Goal: Task Accomplishment & Management: Complete application form

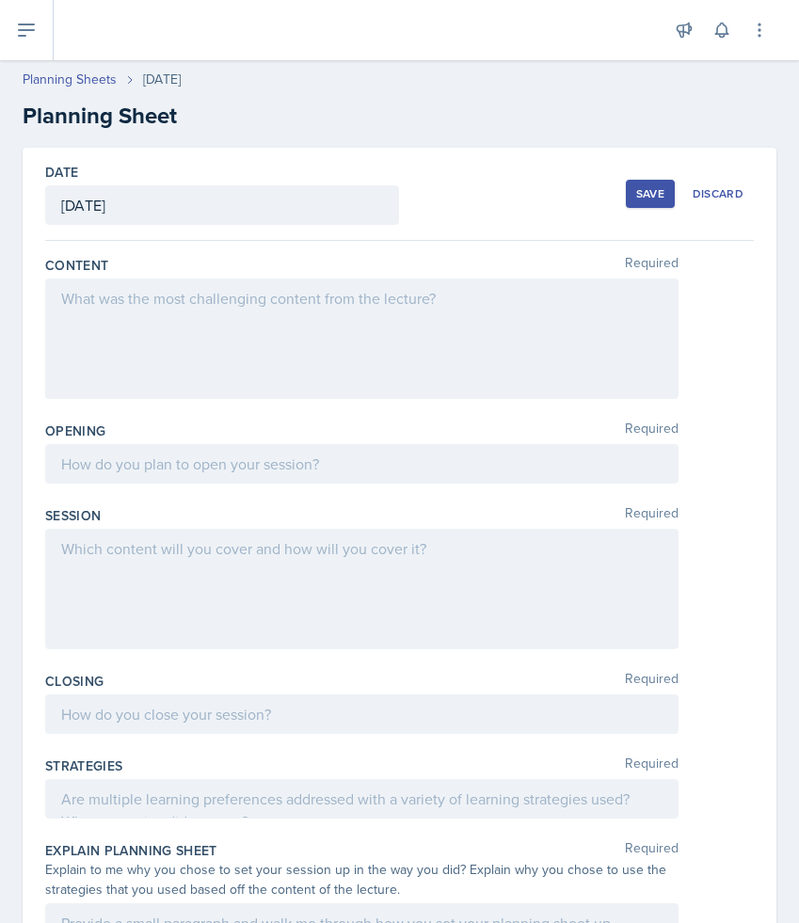
click at [155, 331] on div at bounding box center [361, 338] width 633 height 120
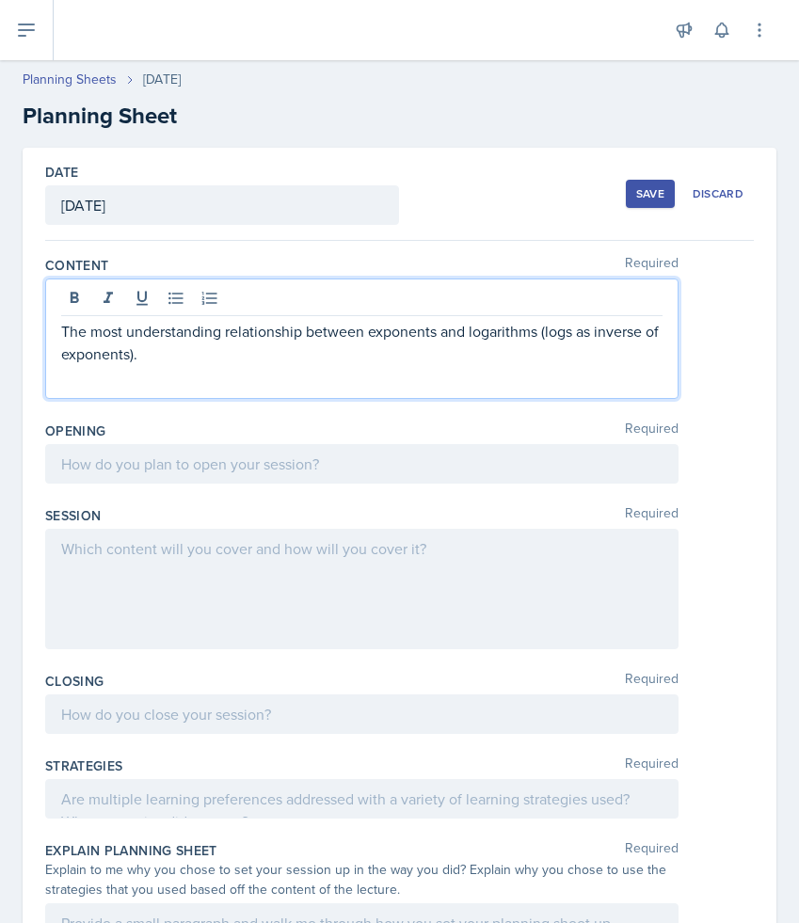
click at [128, 329] on p "The most understanding relationship between exponents and logarithms (logs as i…" at bounding box center [361, 342] width 601 height 45
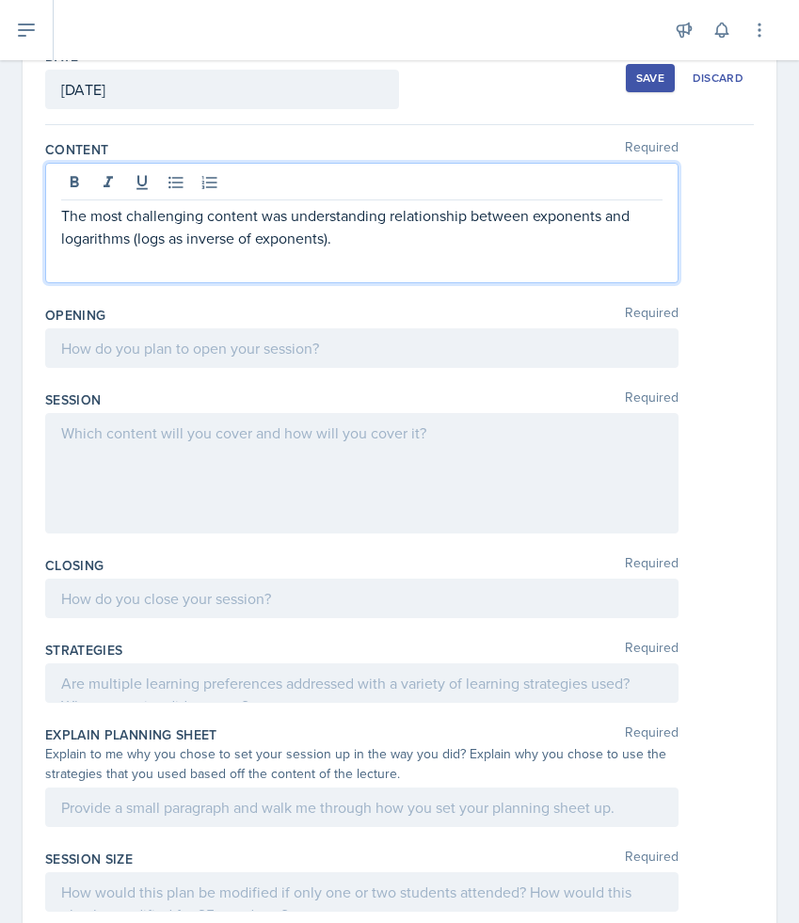
scroll to position [149, 0]
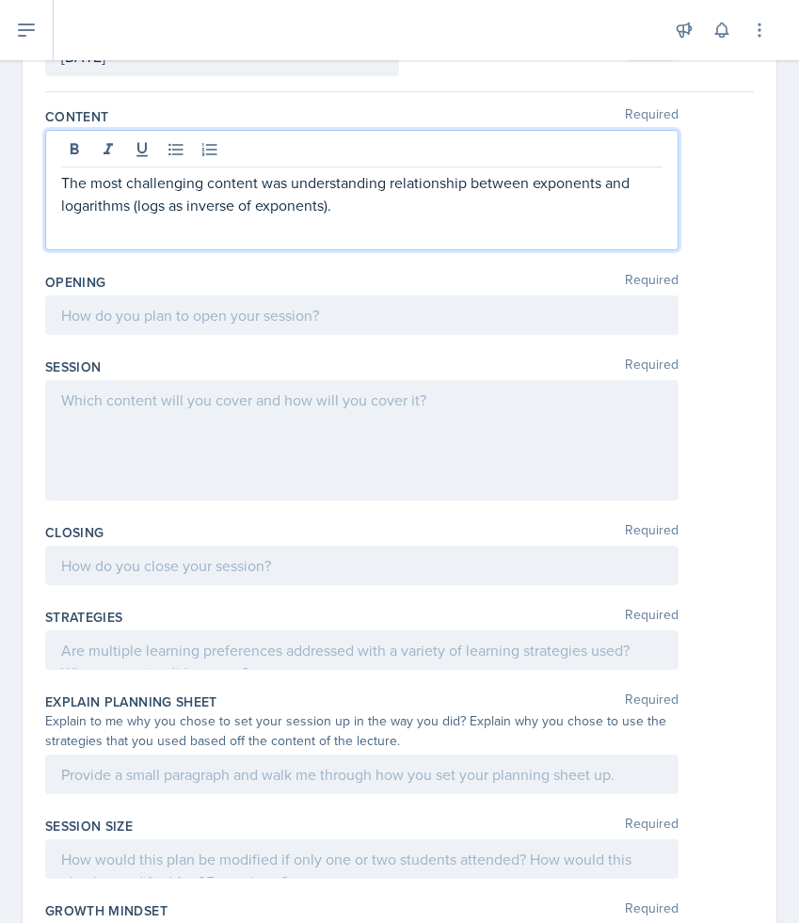
click at [360, 326] on p at bounding box center [361, 315] width 601 height 23
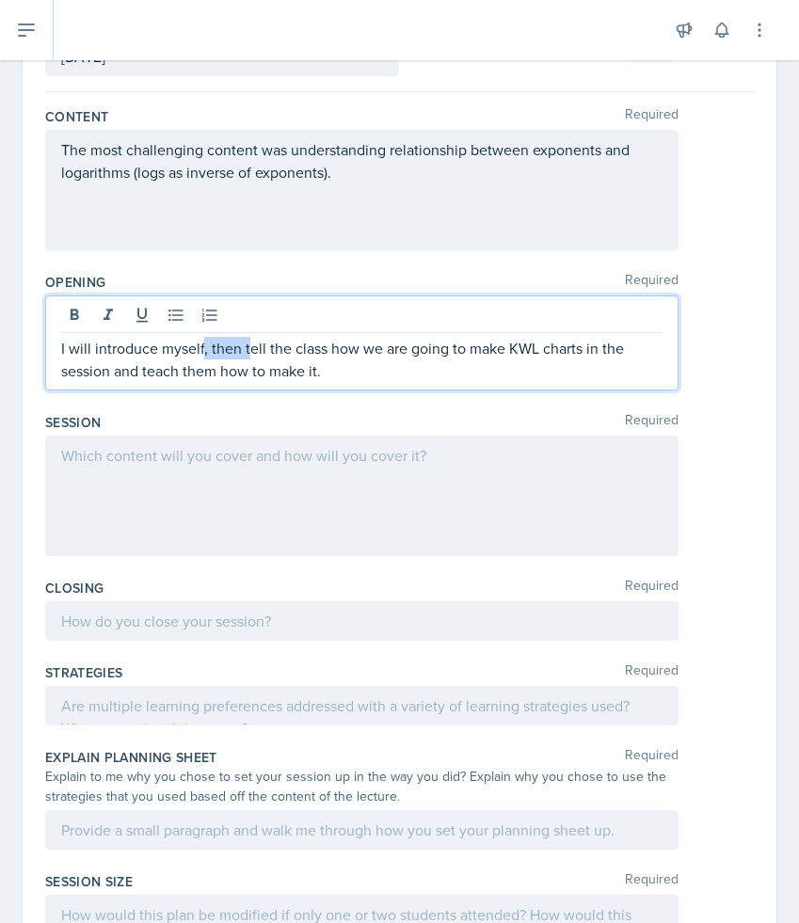
drag, startPoint x: 249, startPoint y: 350, endPoint x: 203, endPoint y: 353, distance: 46.2
click at [203, 353] on p "I will introduce myself, then tell the class how we are going to make KWL chart…" at bounding box center [361, 359] width 601 height 45
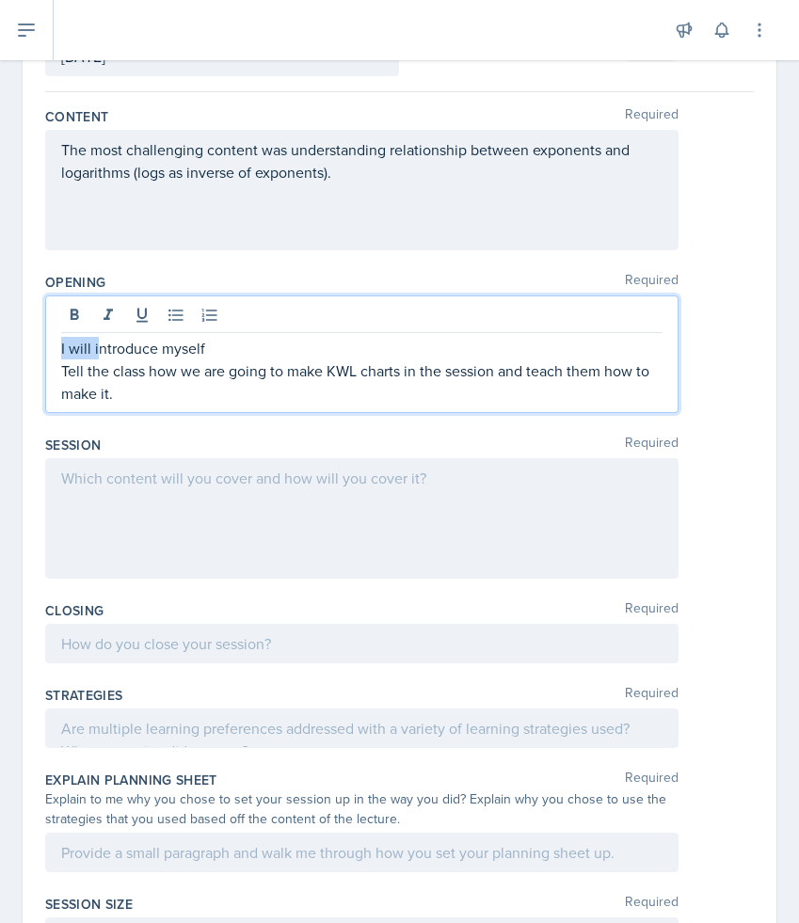
drag, startPoint x: 99, startPoint y: 351, endPoint x: 29, endPoint y: 351, distance: 69.6
click at [29, 351] on div "Date [DATE] [DATE] 28 29 30 1 2 3 4 5 6 7 8 9 10 11 12 13 14 15 16 17 18 19 20 …" at bounding box center [400, 620] width 754 height 1242
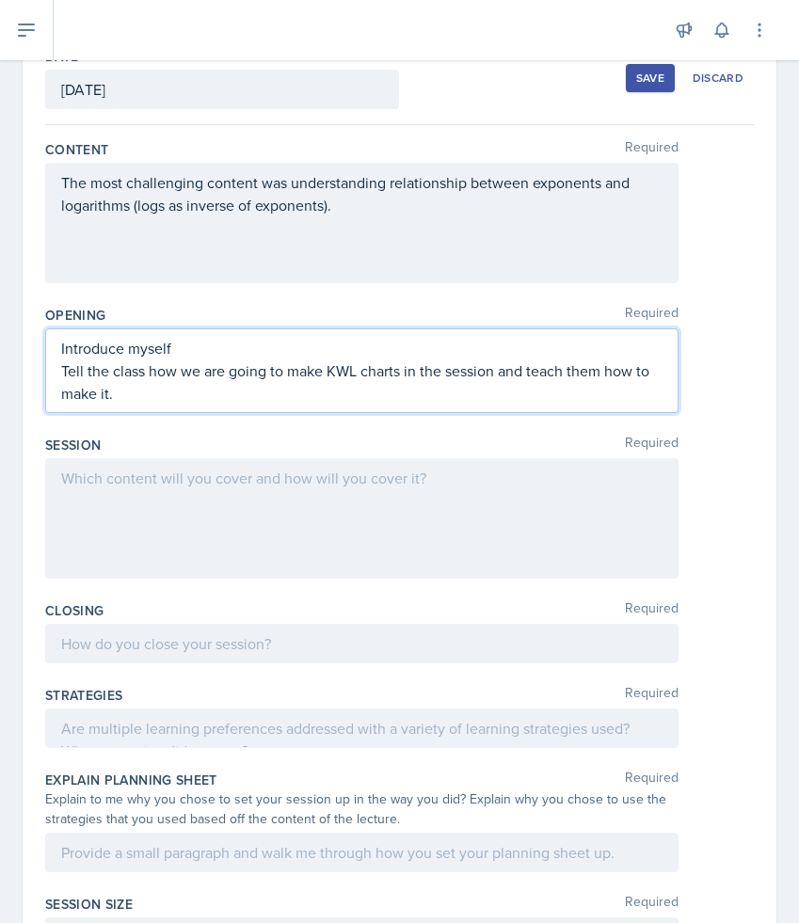
click at [60, 352] on div "Introduce myself Tell the class how we are going to make KWL charts in the sess…" at bounding box center [361, 370] width 633 height 85
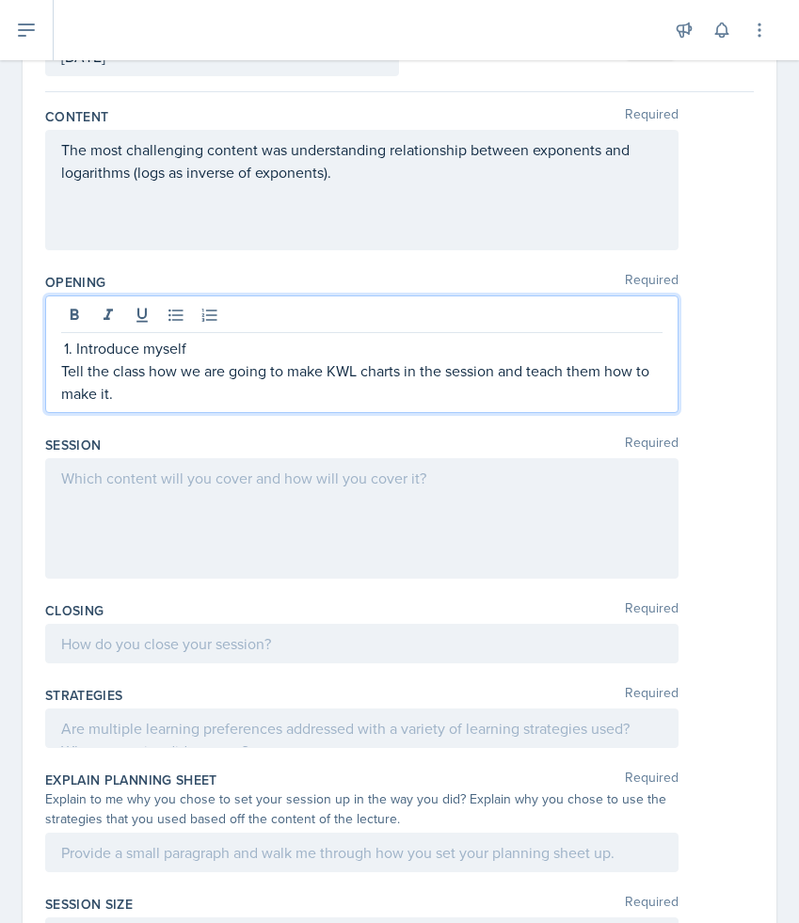
click at [61, 367] on p "Tell the class how we are going to make KWL charts in the session and teach the…" at bounding box center [361, 381] width 601 height 45
drag, startPoint x: 163, startPoint y: 370, endPoint x: 188, endPoint y: 370, distance: 25.4
click at [188, 370] on p "Tell the class how we are going to make KWL charts in the session and teach the…" at bounding box center [369, 381] width 586 height 45
click at [293, 397] on p "Tell the class that we are going to make KWL charts in the session and teach th…" at bounding box center [369, 381] width 586 height 45
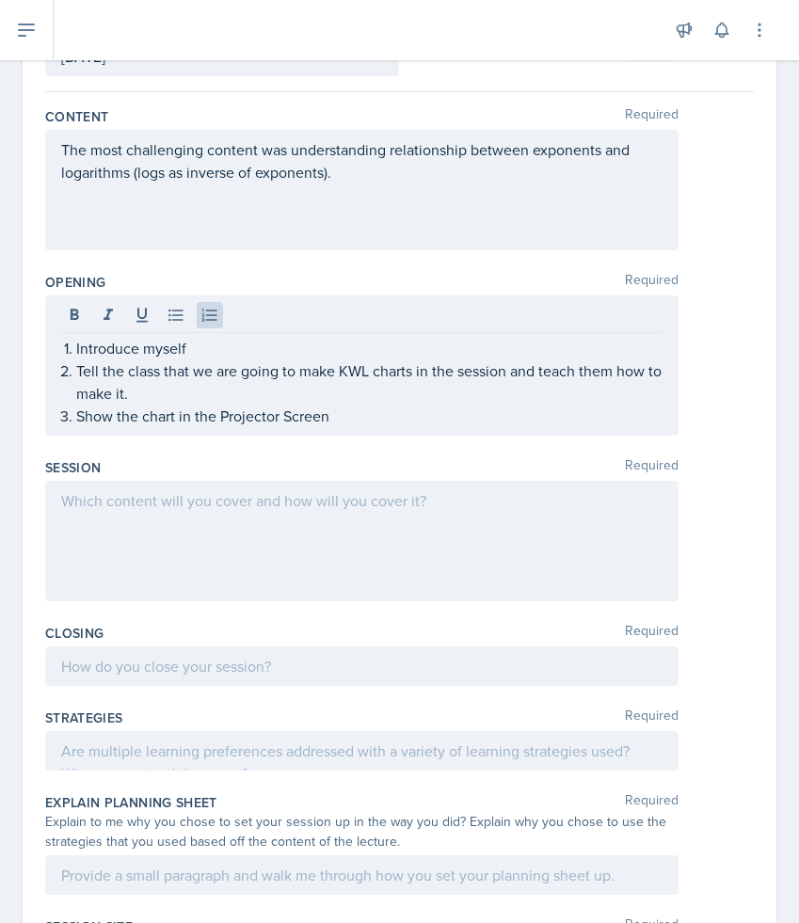
click at [172, 532] on div at bounding box center [361, 541] width 633 height 120
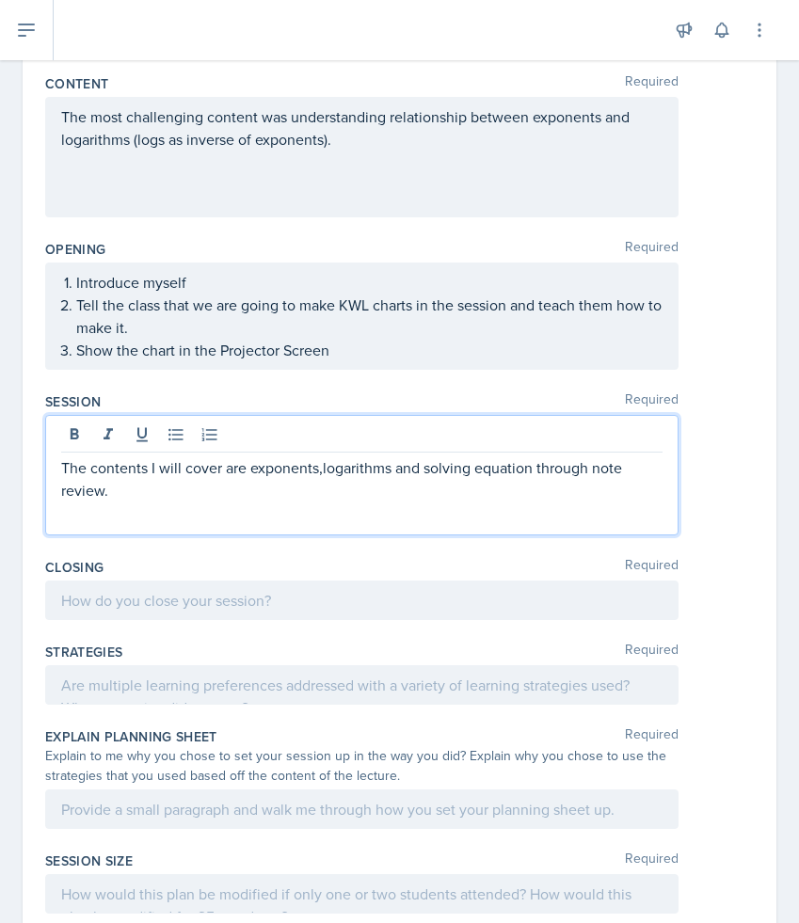
click at [323, 471] on p "The contents I will cover are exponents,logarithms and solving equation through…" at bounding box center [361, 478] width 601 height 45
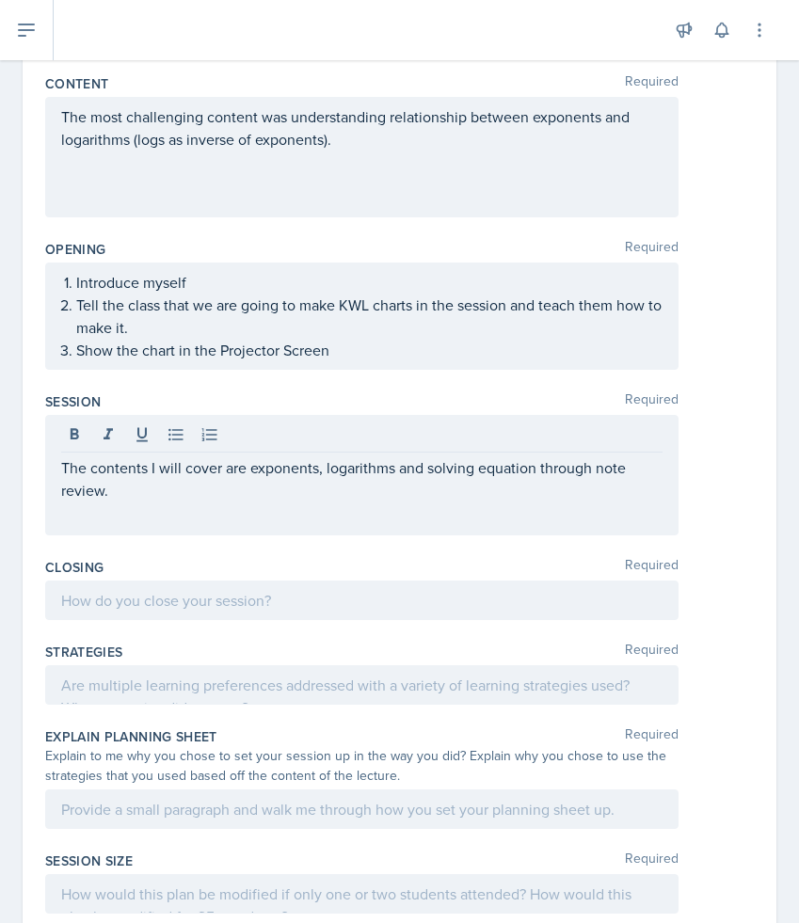
click at [431, 503] on div "The contents I will cover are exponents, logarithms and solving equation throug…" at bounding box center [361, 475] width 633 height 120
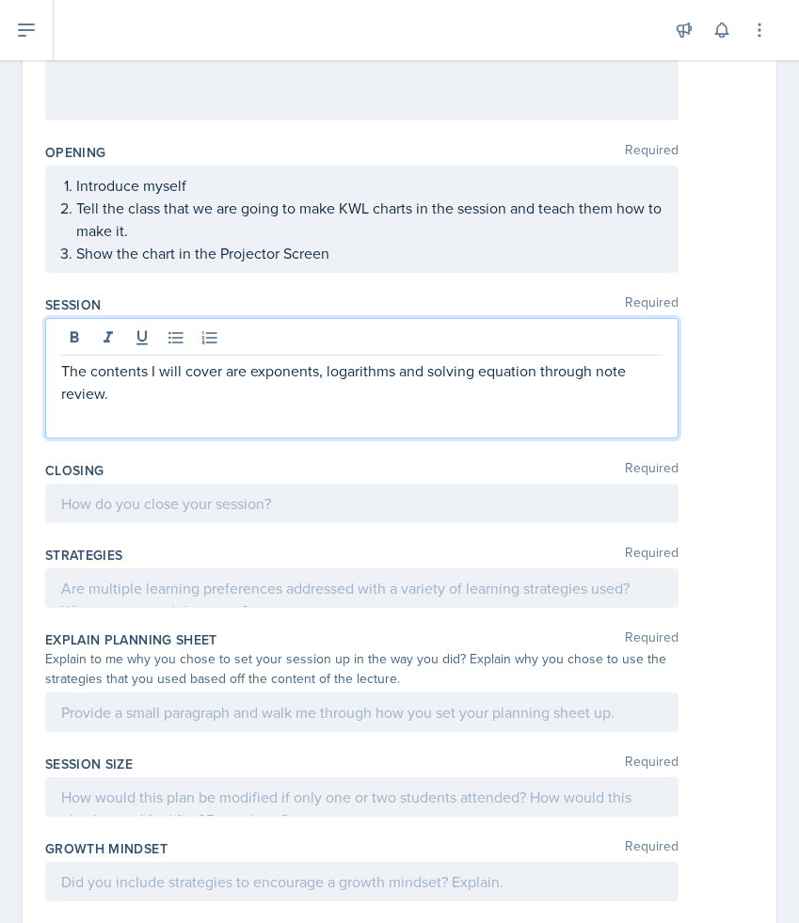
scroll to position [280, 0]
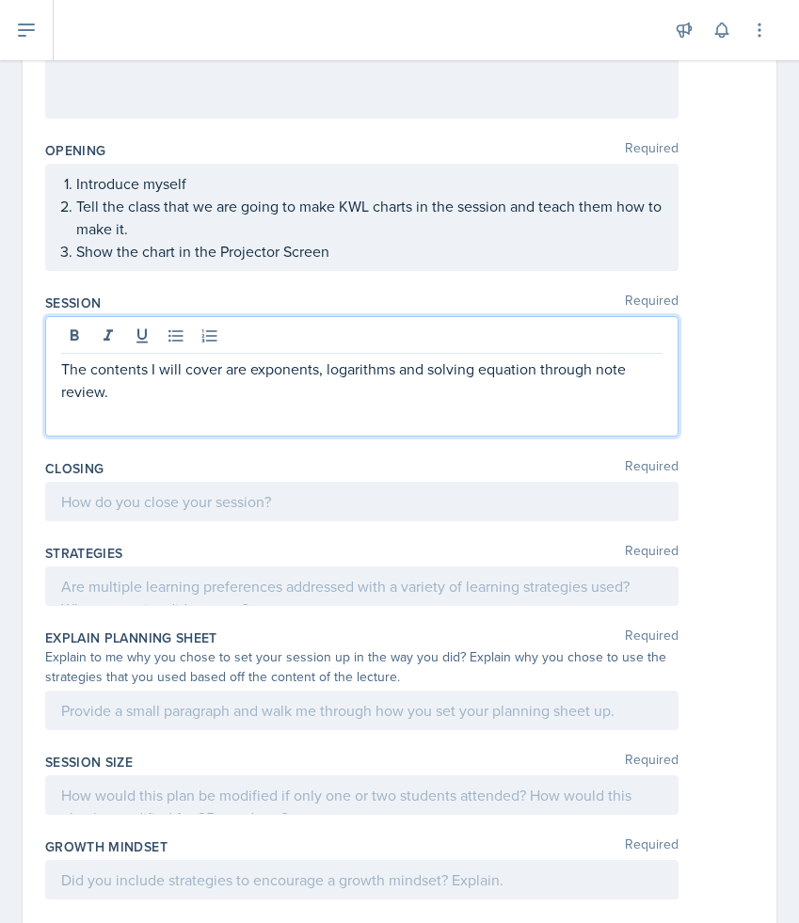
click at [402, 404] on div "The contents I will cover are exponents, logarithms and solving equation throug…" at bounding box center [361, 376] width 633 height 120
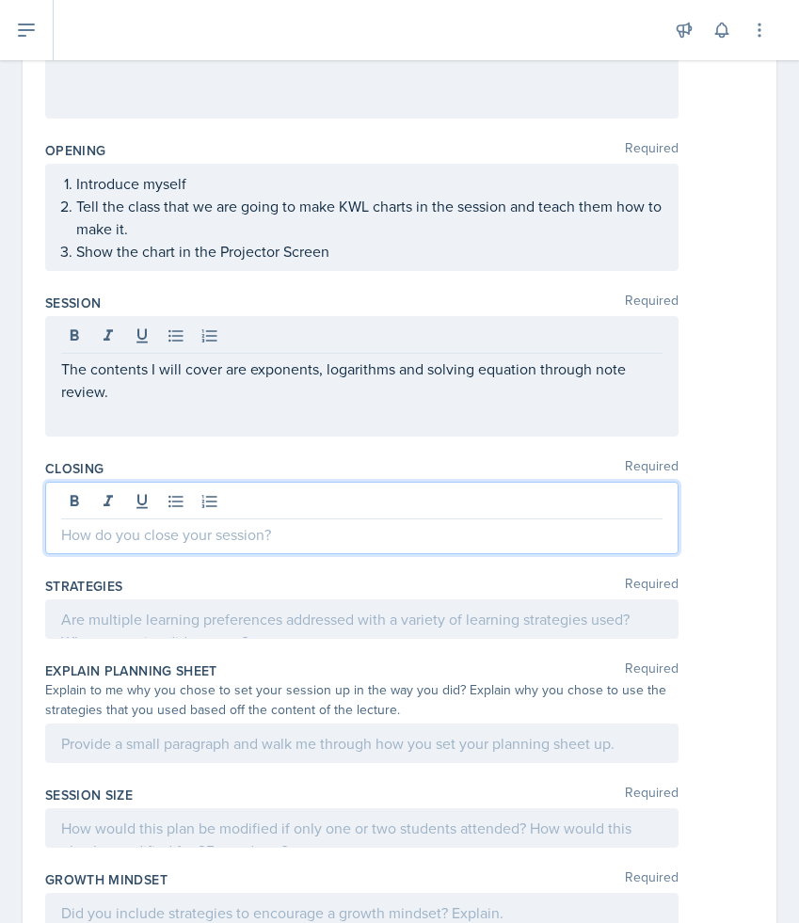
scroll to position [313, 0]
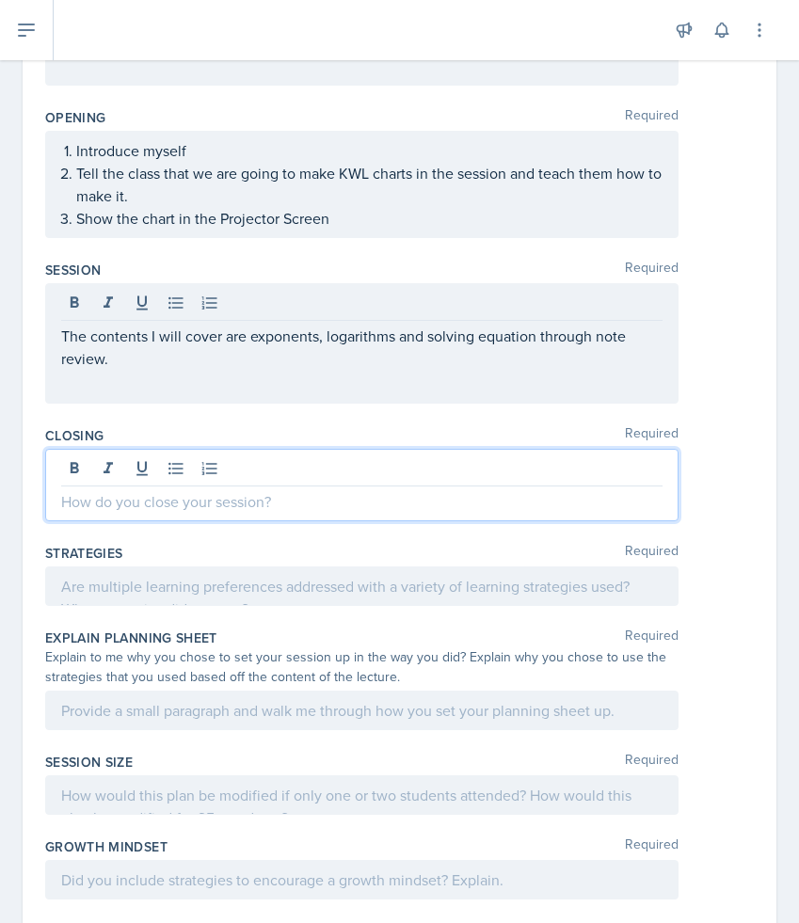
click at [370, 504] on p at bounding box center [361, 501] width 601 height 23
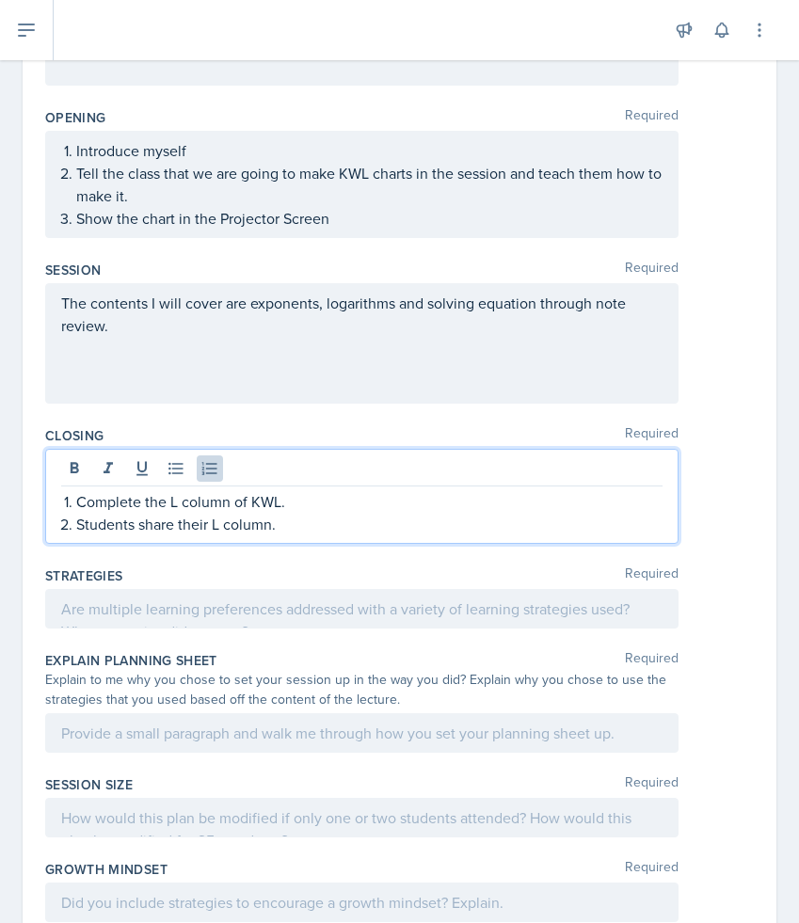
scroll to position [338, 0]
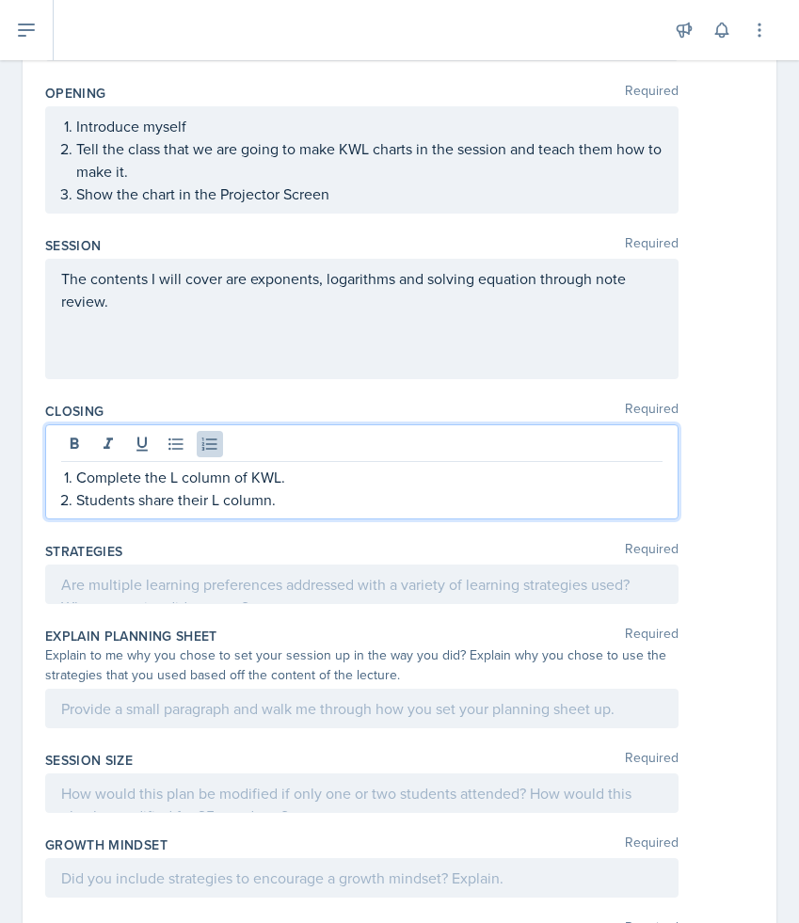
click at [61, 479] on div "Complete the L column of KWL. Students share their L column." at bounding box center [361, 488] width 601 height 45
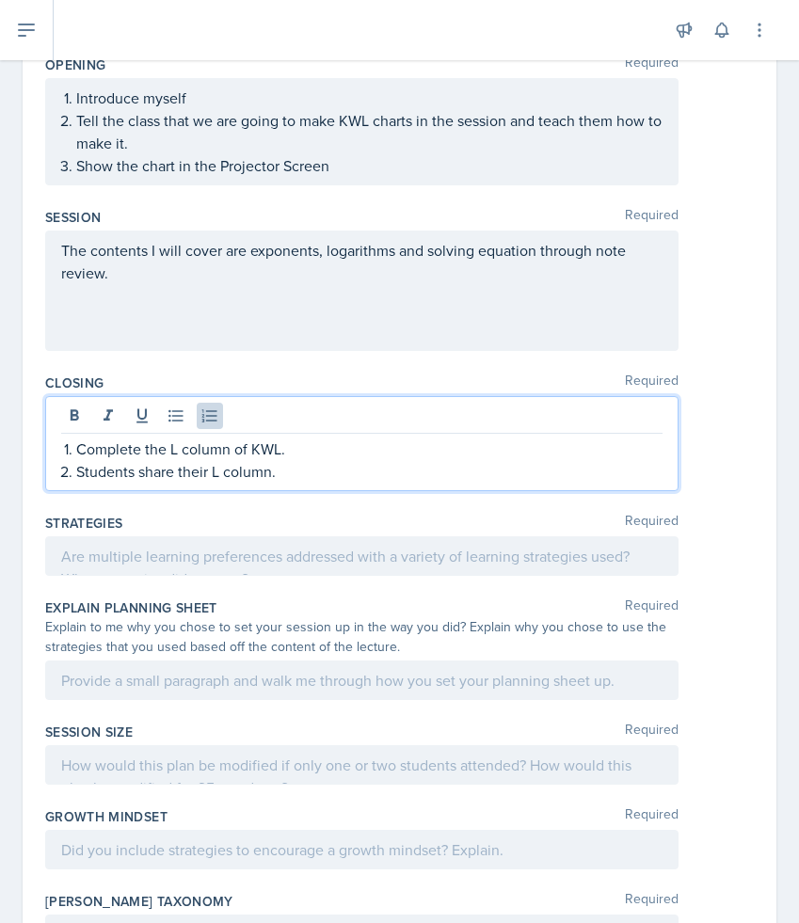
scroll to position [370, 0]
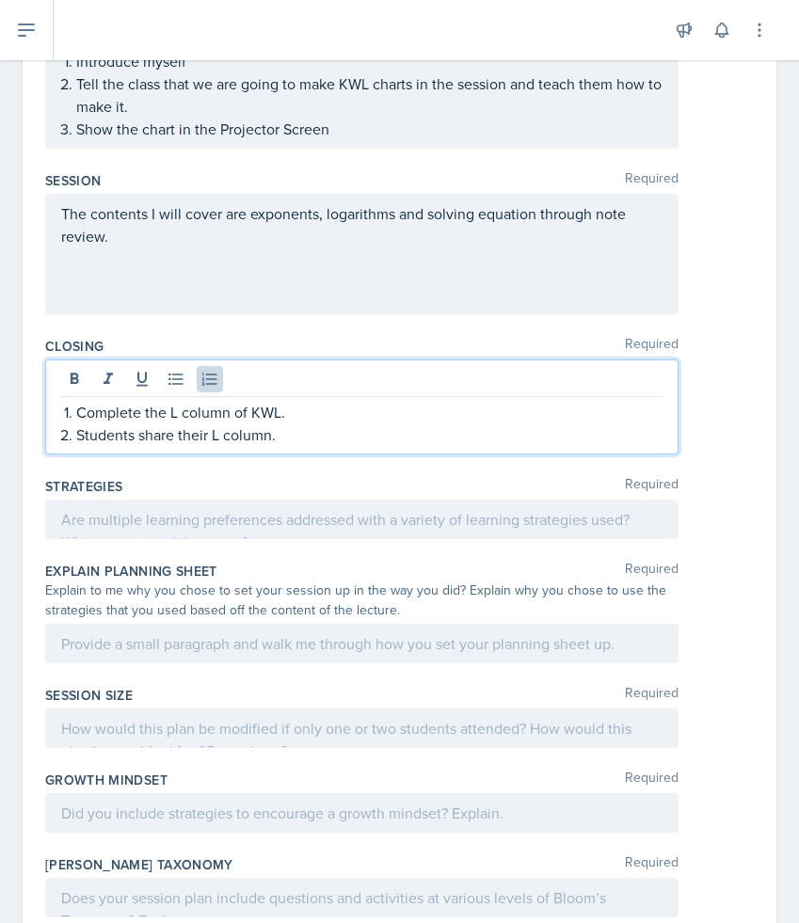
click at [229, 531] on p at bounding box center [361, 519] width 601 height 23
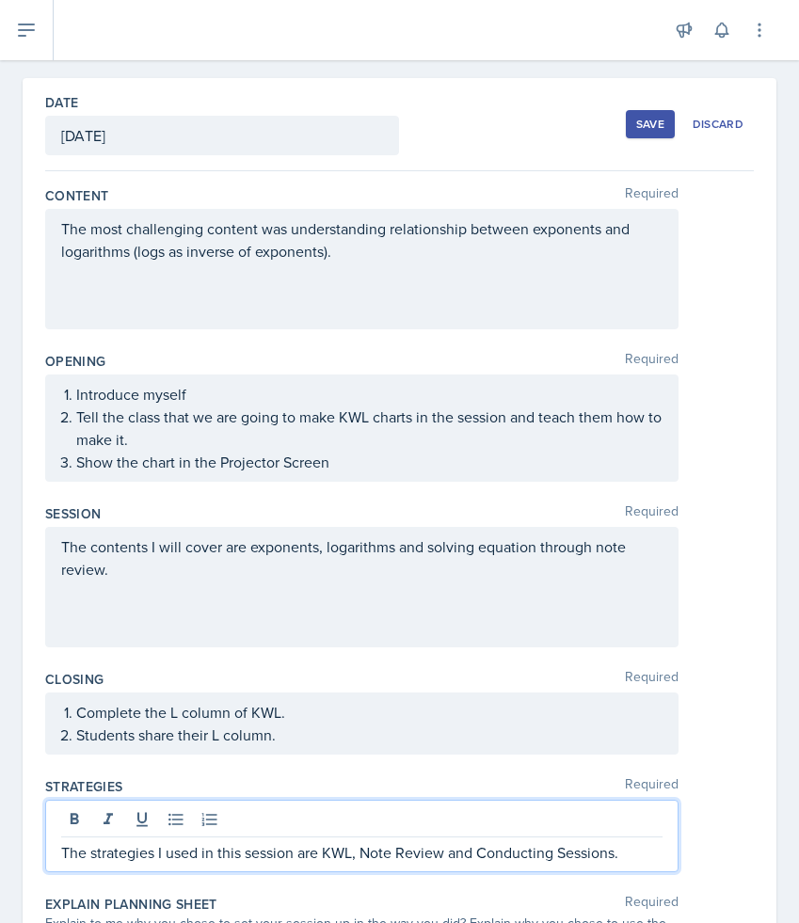
scroll to position [103, 0]
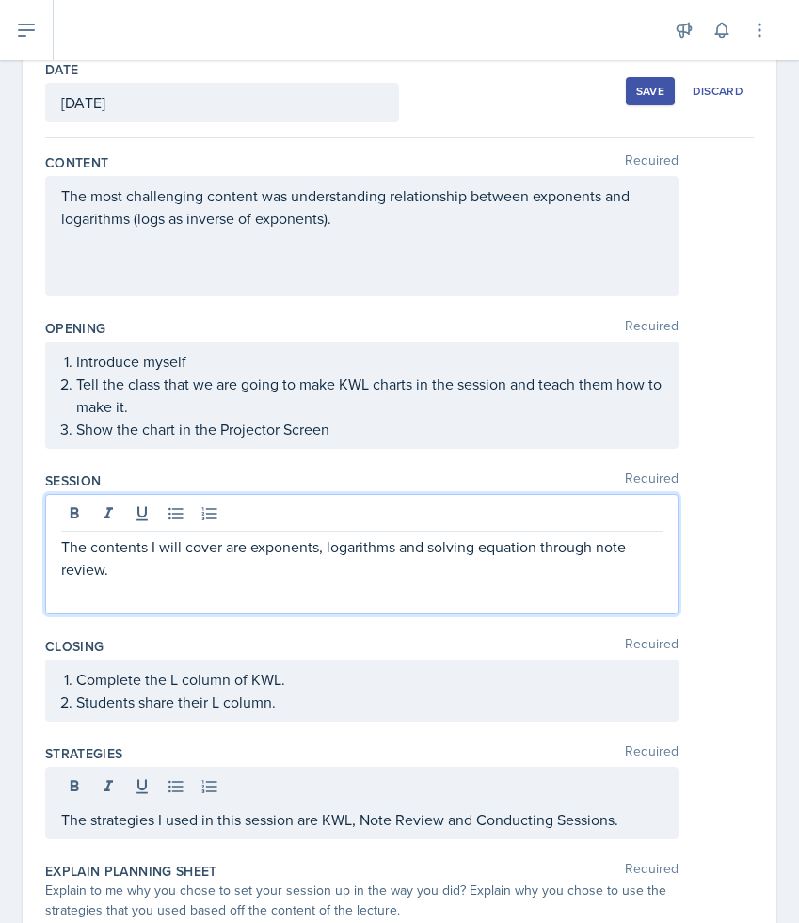
click at [203, 580] on p "The contents I will cover are exponents, logarithms and solving equation throug…" at bounding box center [361, 557] width 601 height 45
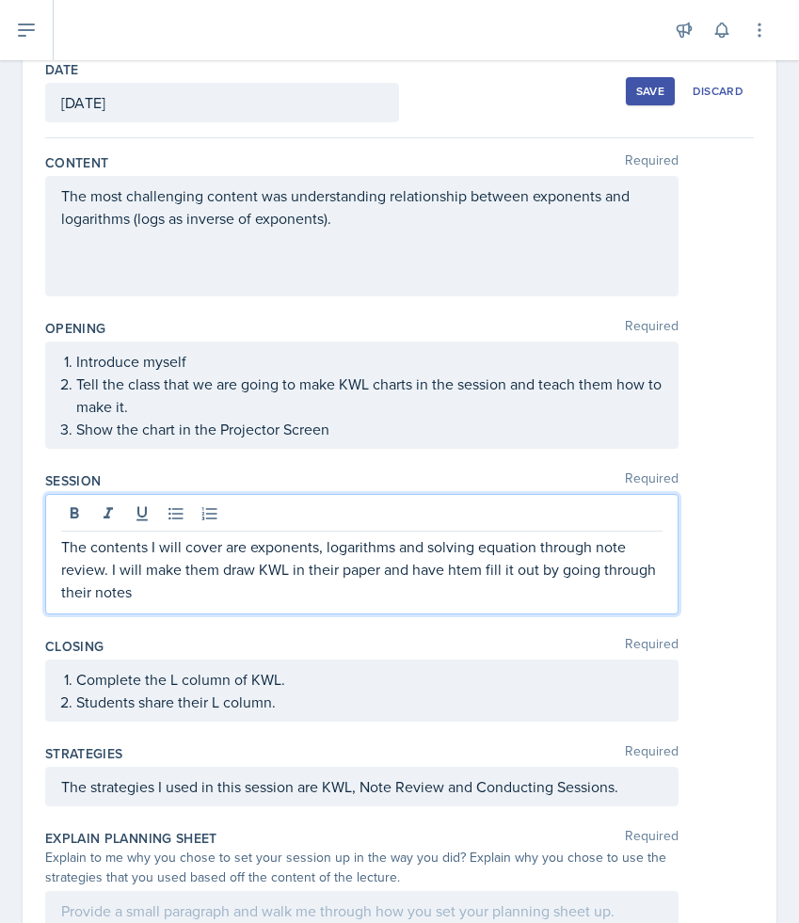
click at [462, 572] on p "The contents I will cover are exponents, logarithms and solving equation throug…" at bounding box center [361, 569] width 601 height 68
click at [456, 608] on div "The contents I will cover are exponents, logarithms and solving equation throug…" at bounding box center [361, 554] width 633 height 120
click at [426, 599] on p "The contents I will cover are exponents, logarithms and solving equation throug…" at bounding box center [361, 569] width 601 height 68
drag, startPoint x: 319, startPoint y: 597, endPoint x: 260, endPoint y: 602, distance: 59.5
click at [260, 602] on p "The contents I will cover are exponents, logarithms and solving equation throug…" at bounding box center [361, 569] width 601 height 68
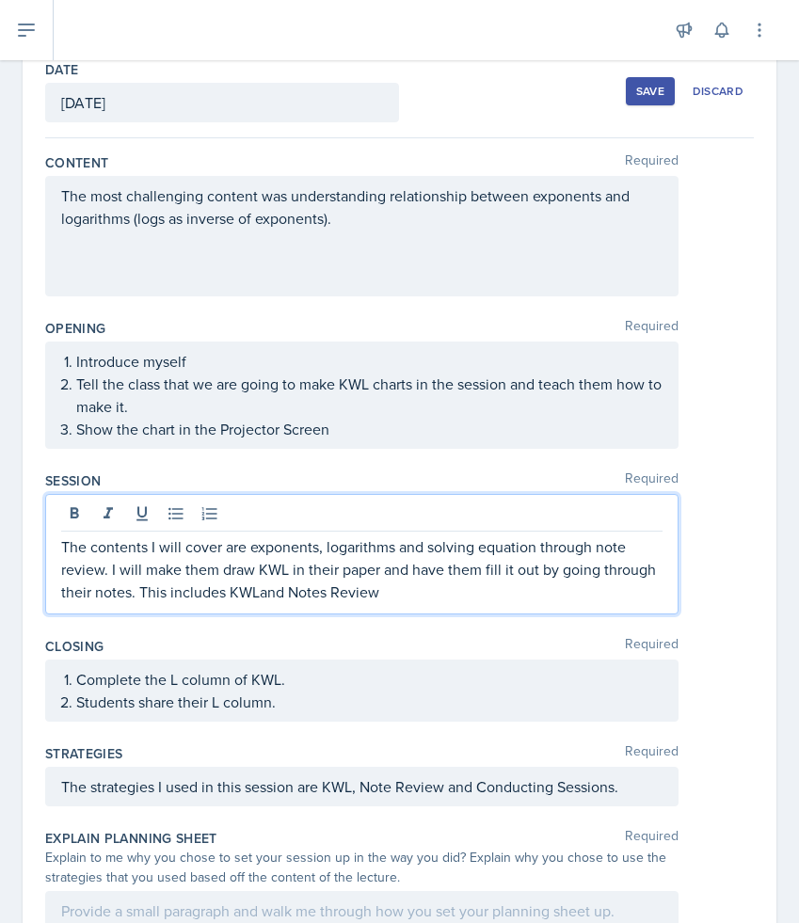
click at [419, 592] on p "The contents I will cover are exponents, logarithms and solving equation throug…" at bounding box center [361, 569] width 601 height 68
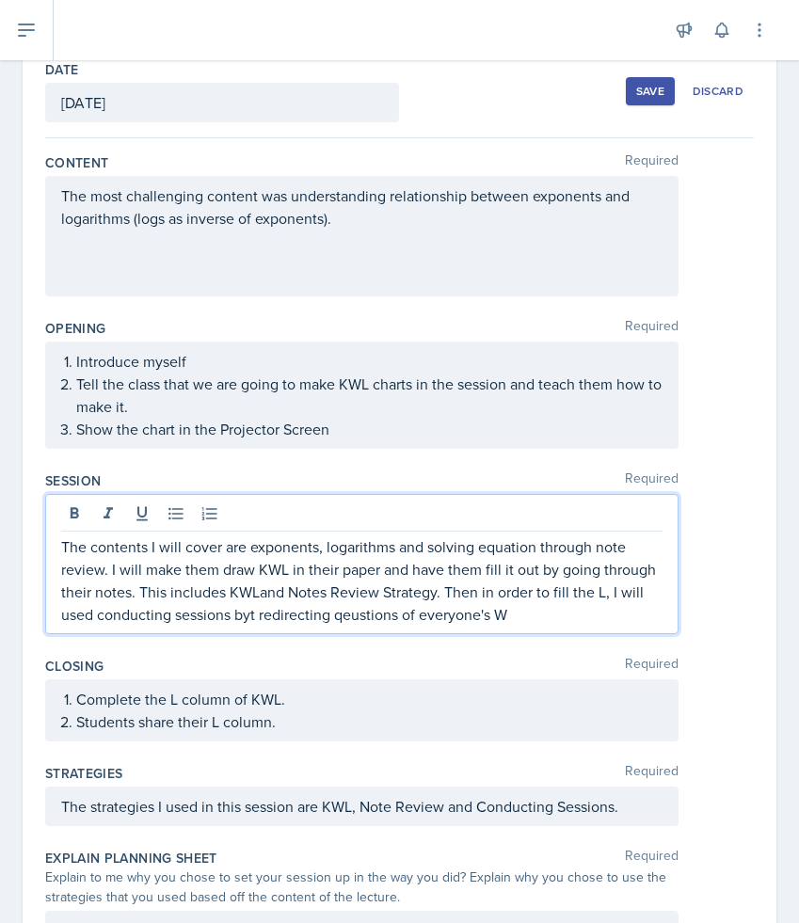
click at [354, 616] on p "The contents I will cover are exponents, logarithms and solving equation throug…" at bounding box center [361, 580] width 601 height 90
click at [254, 615] on p "The contents I will cover are exponents, logarithms and solving equation throug…" at bounding box center [361, 580] width 601 height 90
click at [544, 611] on p "The contents I will cover are exponents, logarithms and solving equation throug…" at bounding box center [361, 580] width 601 height 90
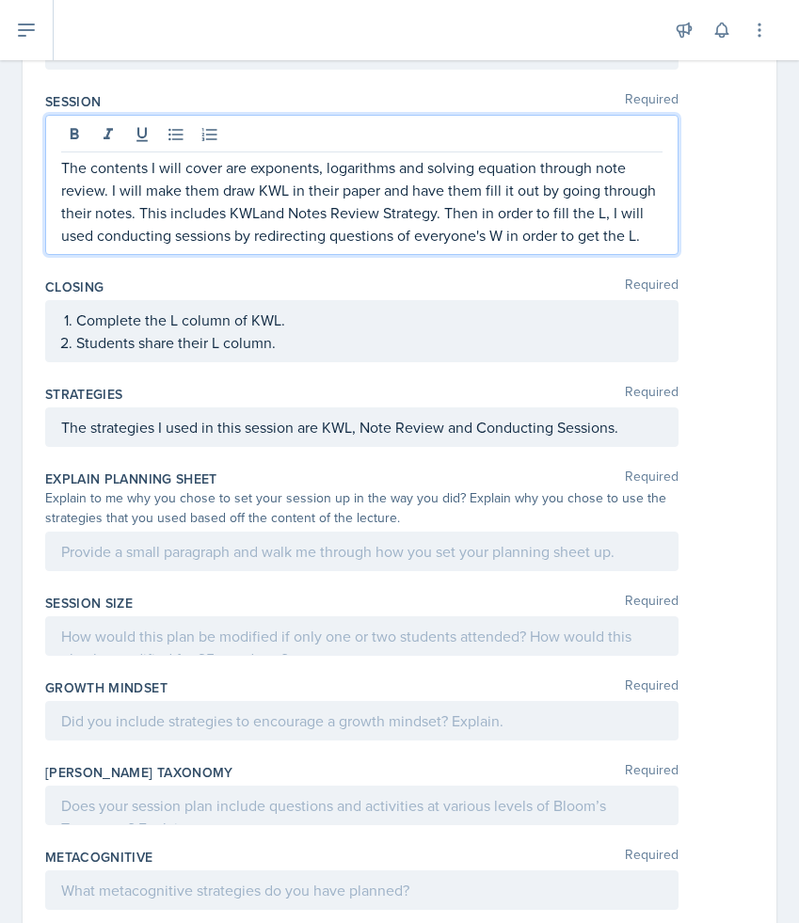
scroll to position [485, 0]
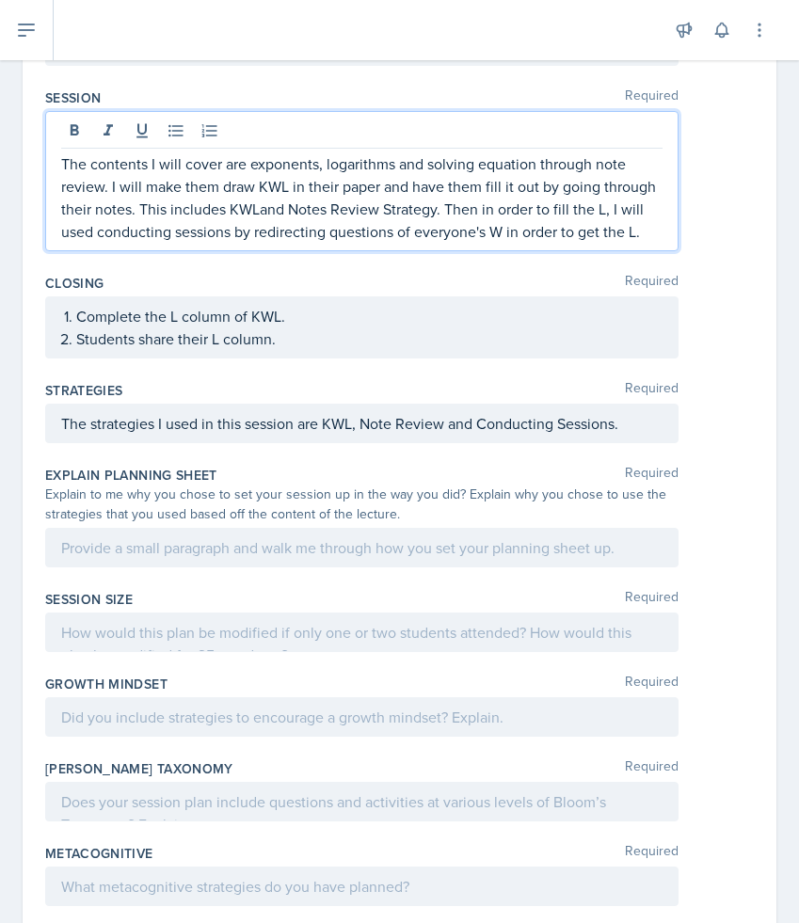
click at [523, 550] on div at bounding box center [361, 548] width 633 height 40
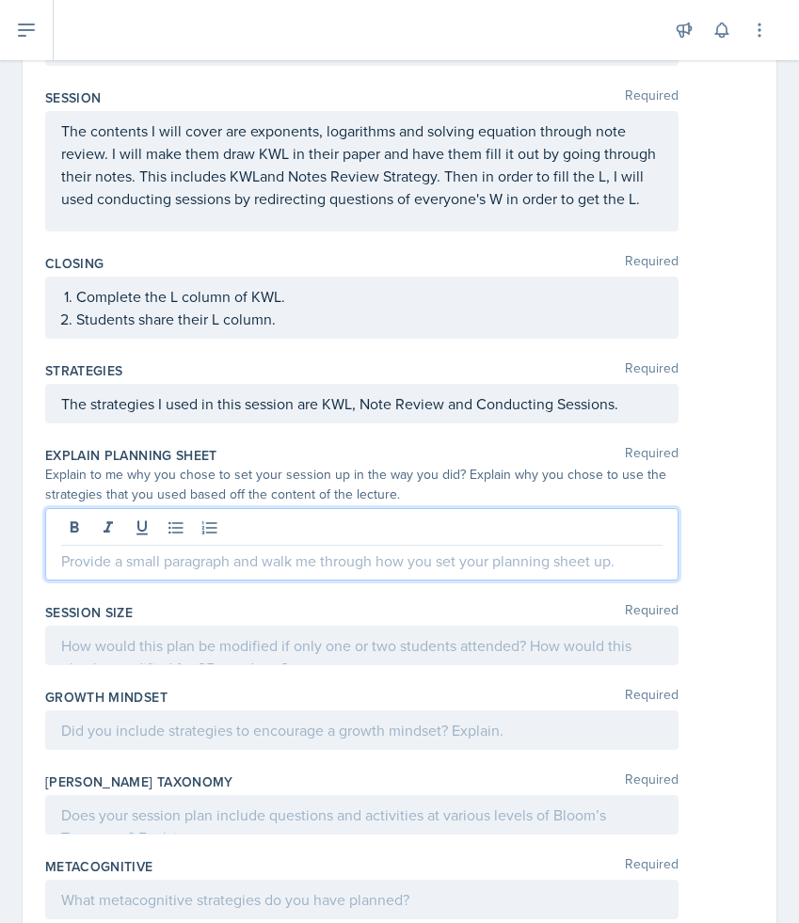
scroll to position [466, 0]
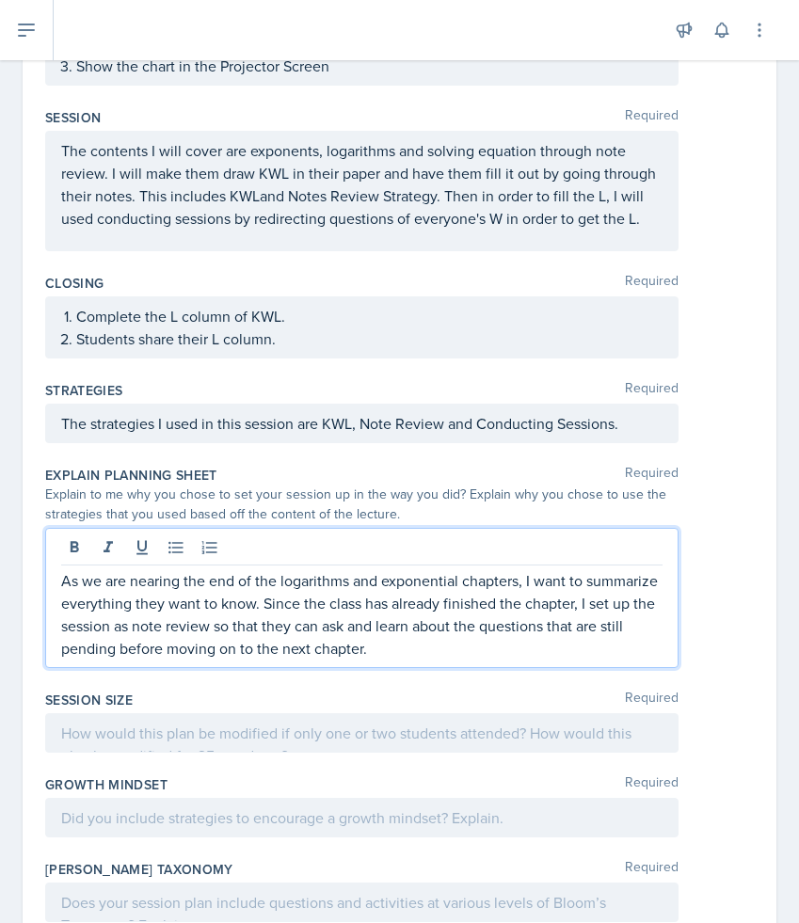
click at [520, 582] on p "As we are nearing the end of the logarithms and exponential chapters, I want to…" at bounding box center [361, 614] width 601 height 90
click at [574, 606] on p "As we are nearing the end of the logarithms and exponential chapter, I want to …" at bounding box center [361, 614] width 601 height 90
click at [572, 657] on p "As we are nearing the end of the logarithms and exponential chapter, I want to …" at bounding box center [361, 614] width 601 height 90
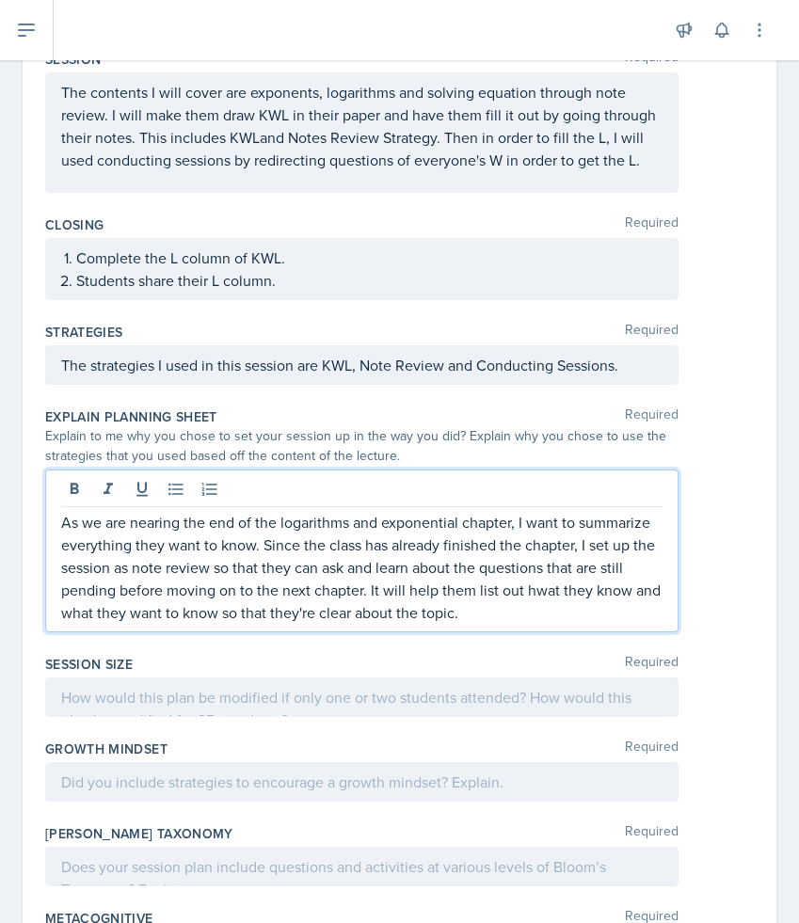
scroll to position [548, 0]
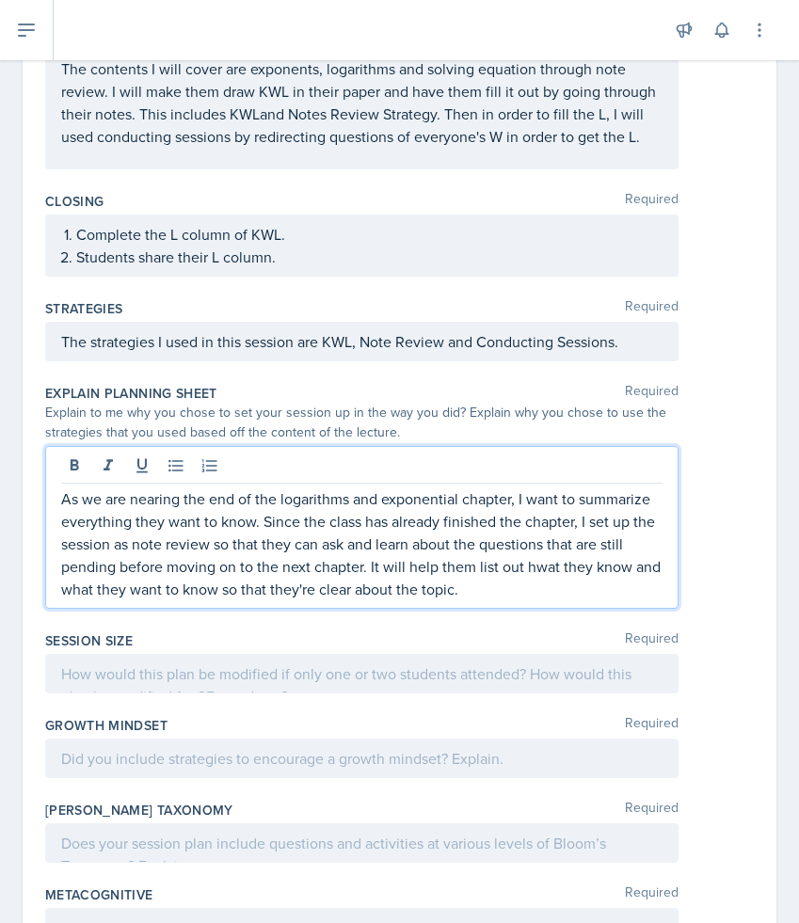
click at [543, 568] on p "As we are nearing the end of the logarithms and exponential chapter, I want to …" at bounding box center [361, 543] width 601 height 113
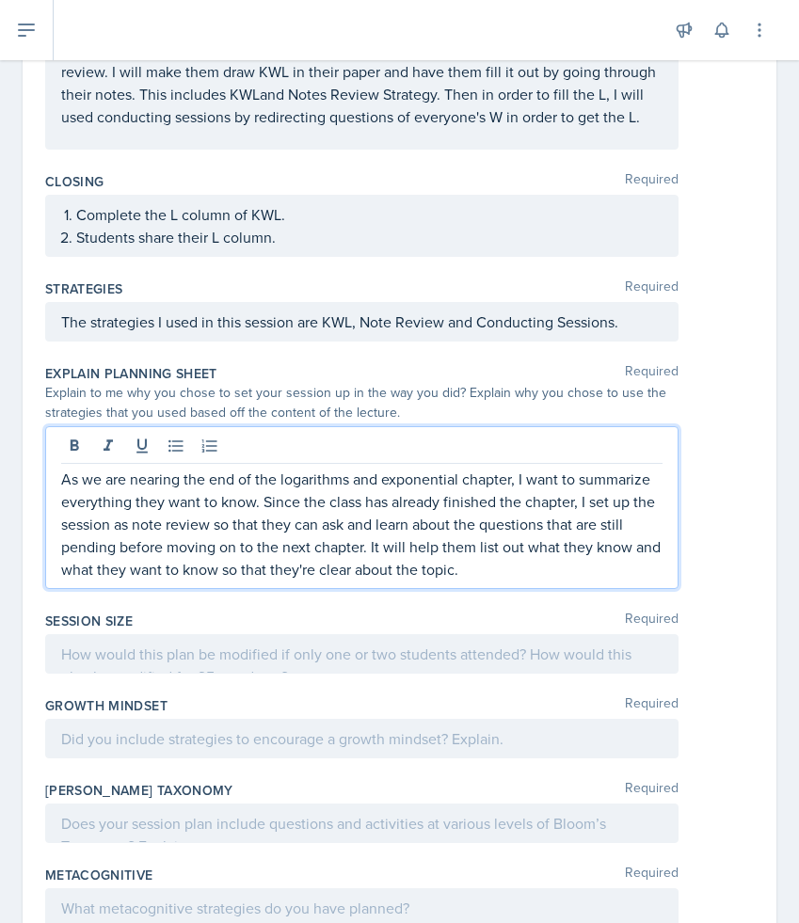
click at [532, 654] on p at bounding box center [361, 654] width 601 height 23
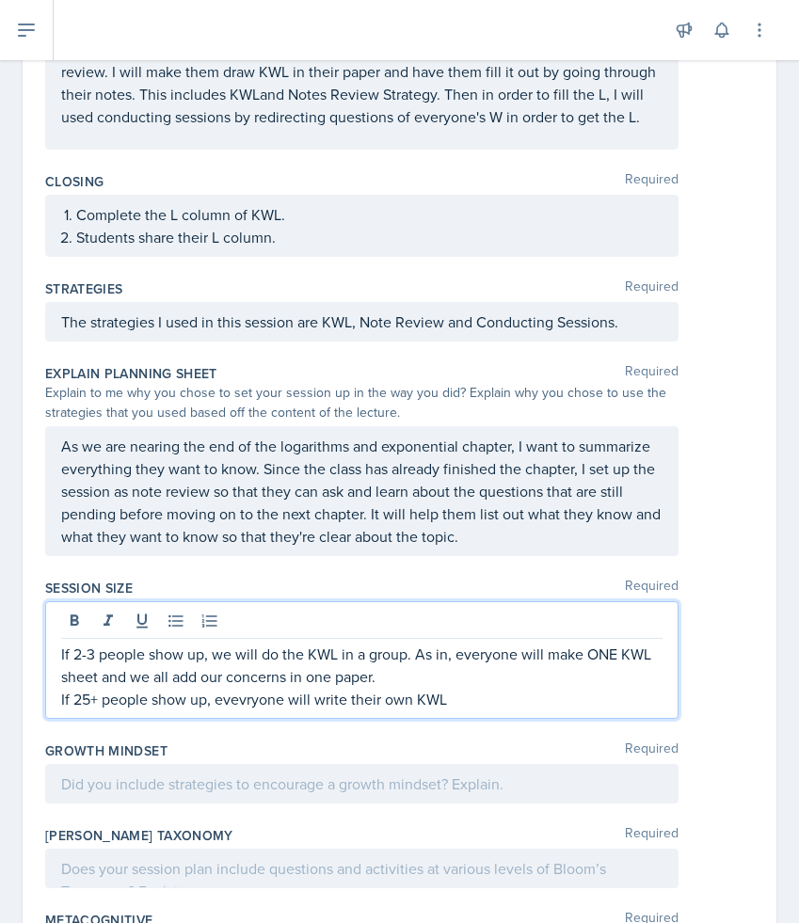
click at [247, 701] on p "If 25+ people show up, evevryone will write their own KWL" at bounding box center [361, 699] width 601 height 23
click at [468, 699] on p "If 25+ people show up, everyone will write their own KWL" at bounding box center [361, 699] width 601 height 23
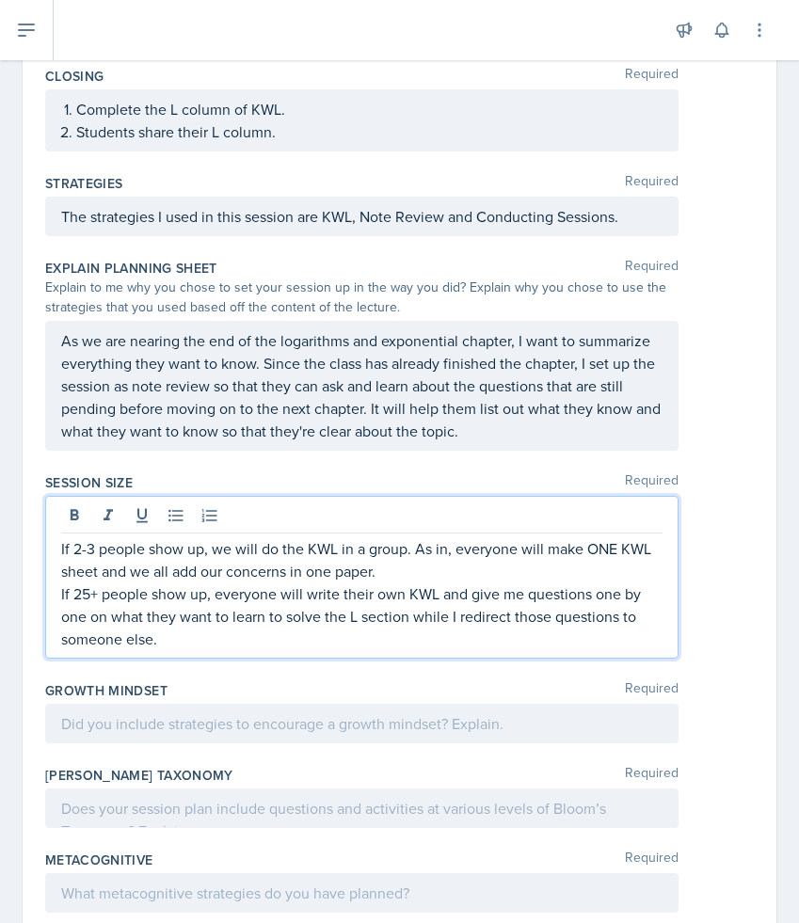
scroll to position [738, 0]
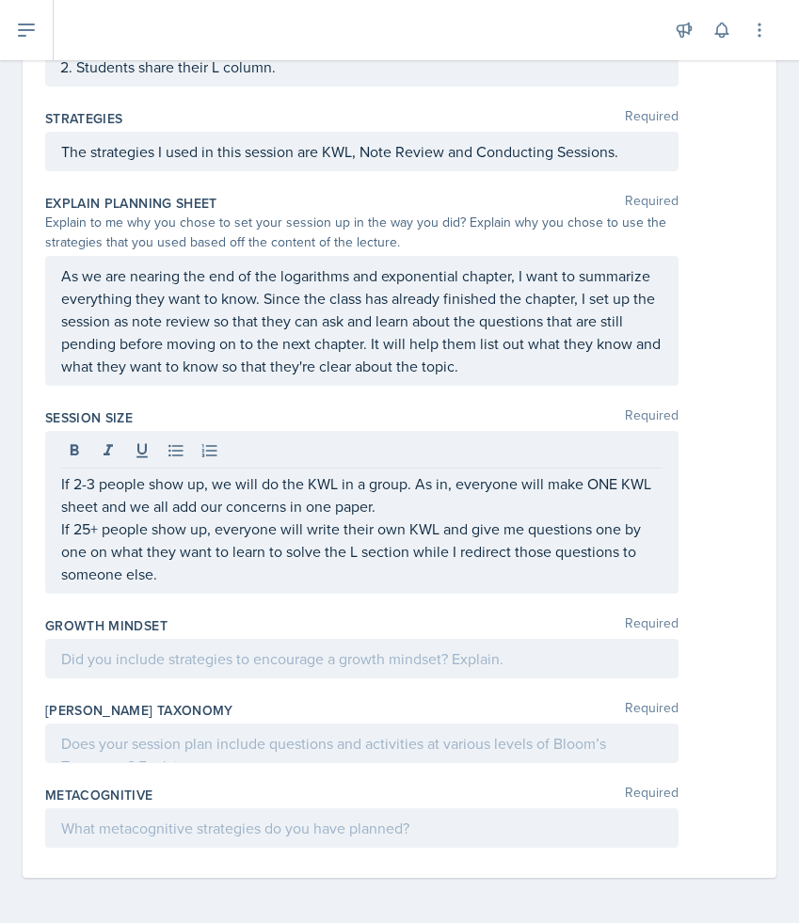
click at [486, 674] on div at bounding box center [361, 659] width 633 height 40
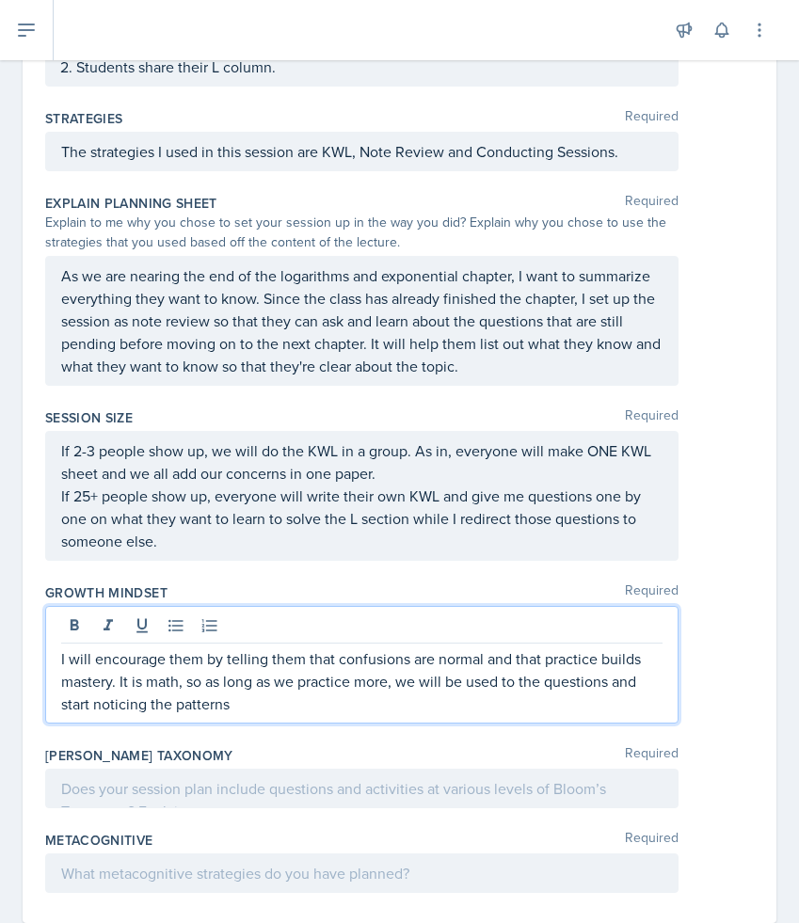
click at [207, 681] on p "I will encourage them by telling them that confusions are normal and that pract…" at bounding box center [361, 681] width 601 height 68
click at [393, 708] on p "I will encourage them by telling them that confusions are normal and that pract…" at bounding box center [361, 681] width 601 height 68
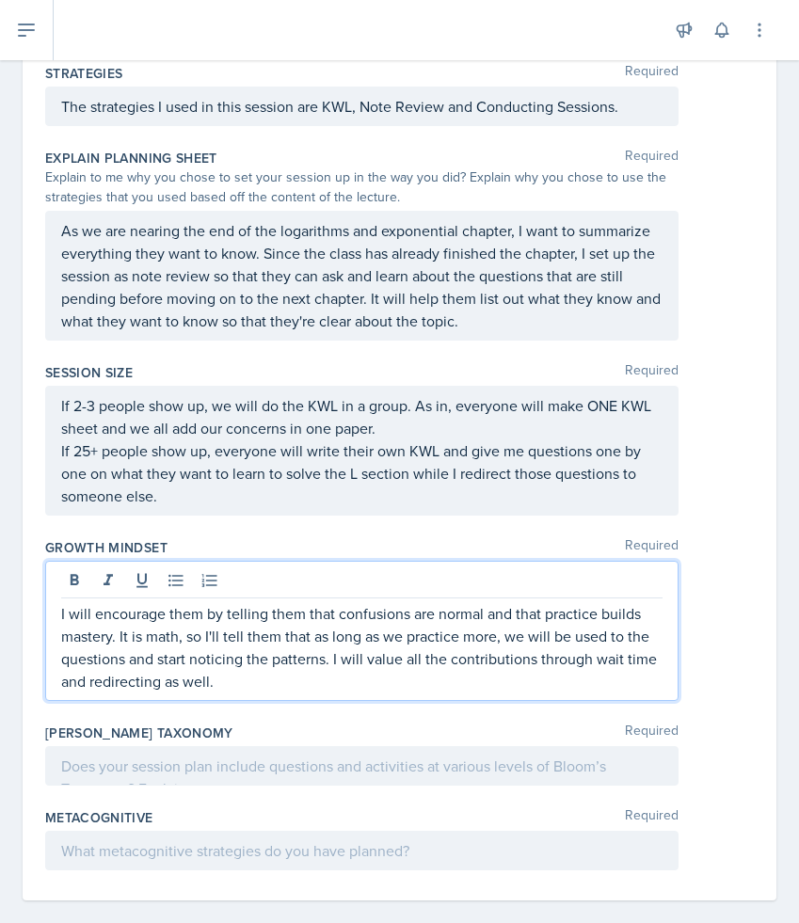
click at [361, 779] on div at bounding box center [361, 766] width 633 height 40
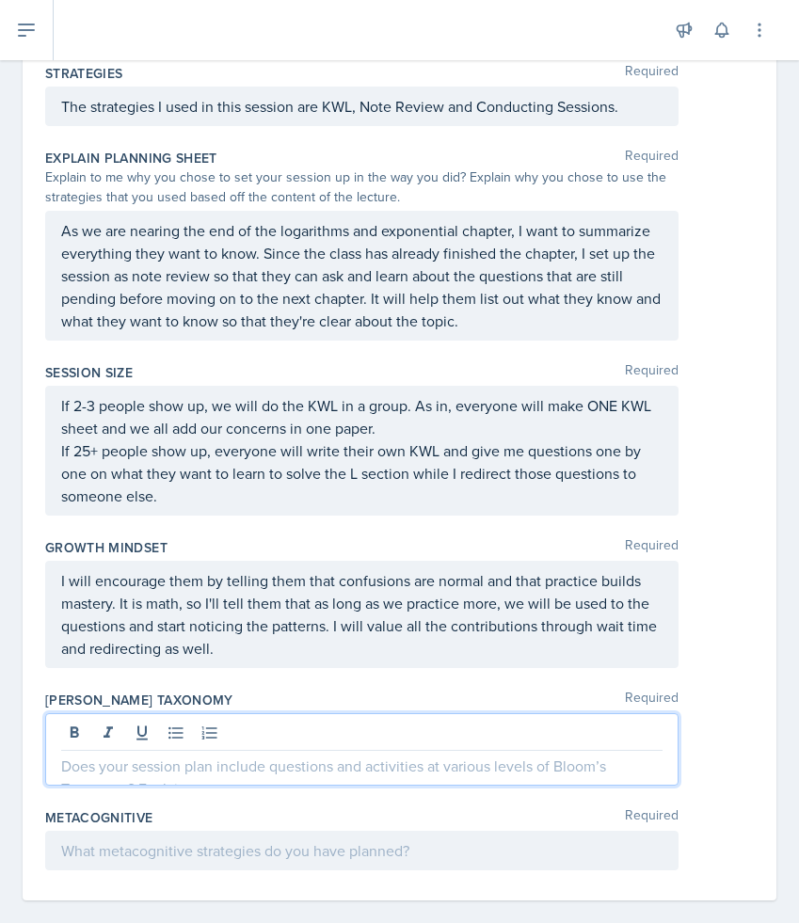
scroll to position [805, 0]
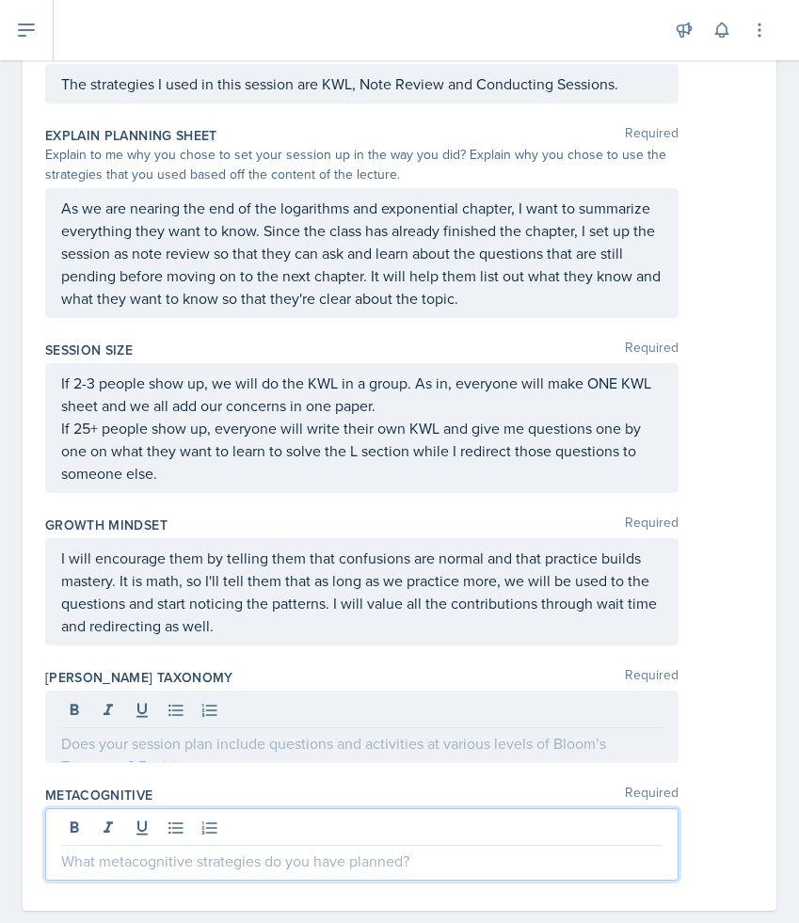
click at [107, 828] on div at bounding box center [361, 844] width 633 height 72
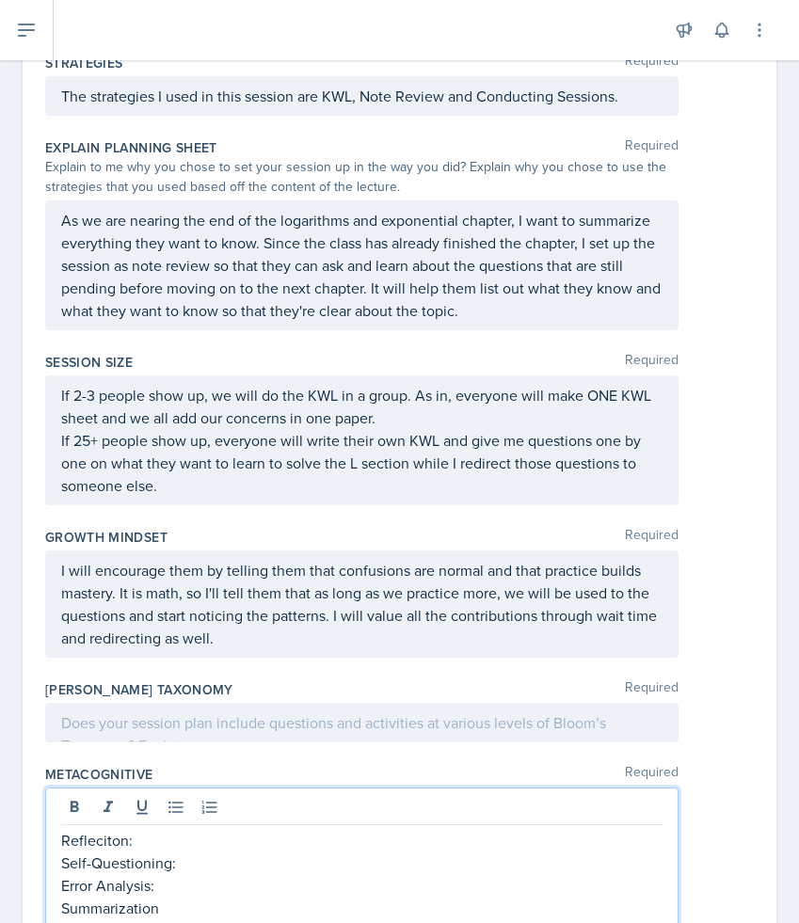
scroll to position [816, 0]
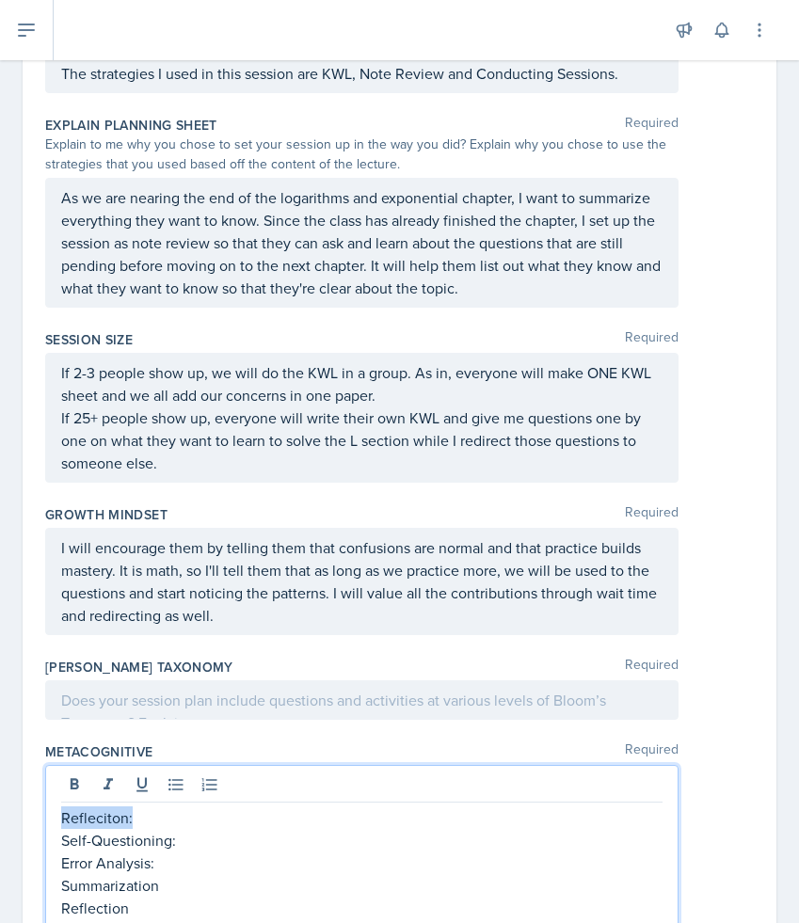
drag, startPoint x: 163, startPoint y: 814, endPoint x: 46, endPoint y: 818, distance: 116.7
click at [46, 818] on div "Refleciton: Self-Questioning: Error Analysis: Summarization Reflection" at bounding box center [361, 846] width 633 height 163
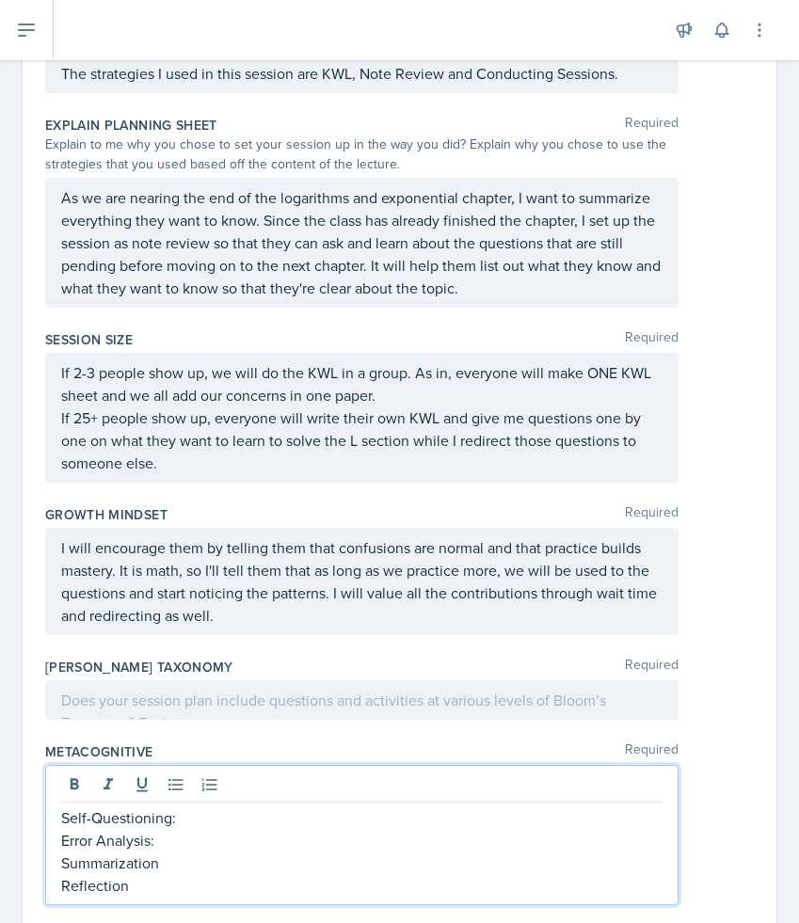
click at [191, 843] on p "Error Analysis:" at bounding box center [361, 840] width 601 height 23
click at [201, 824] on p "Self-Questioning:" at bounding box center [361, 817] width 601 height 23
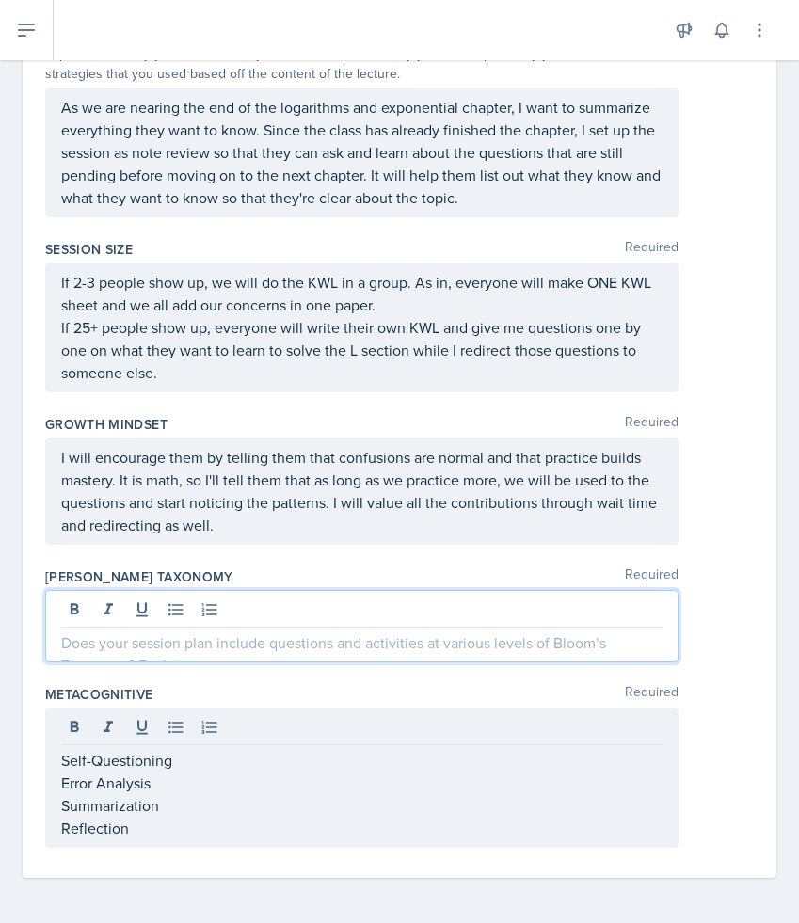
click at [238, 640] on p at bounding box center [361, 642] width 601 height 23
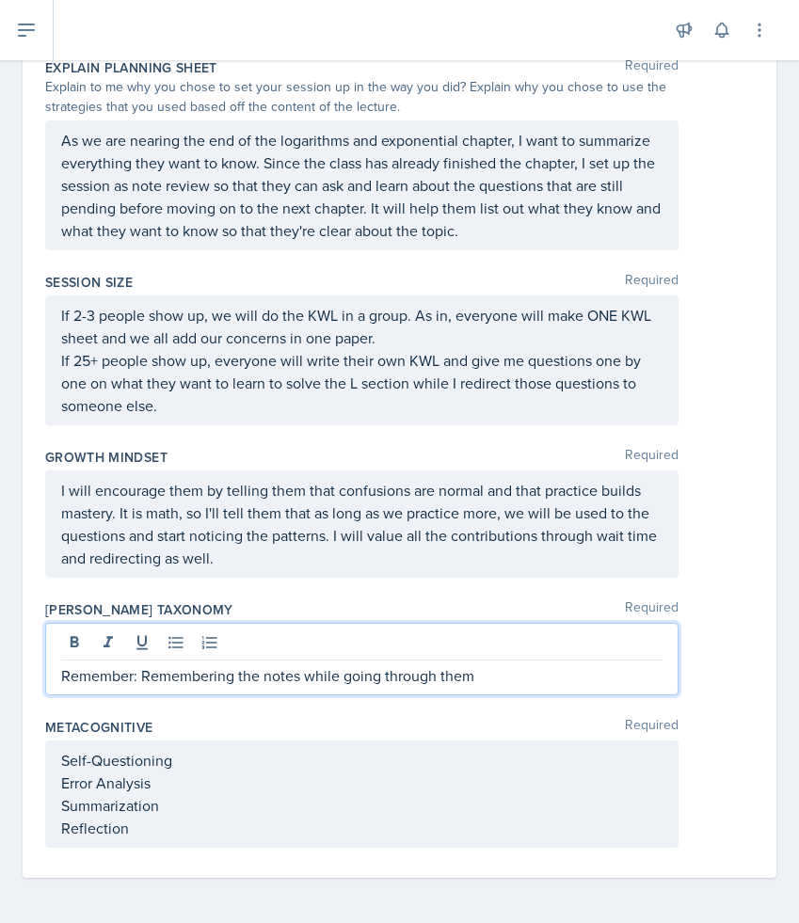
scroll to position [896, 0]
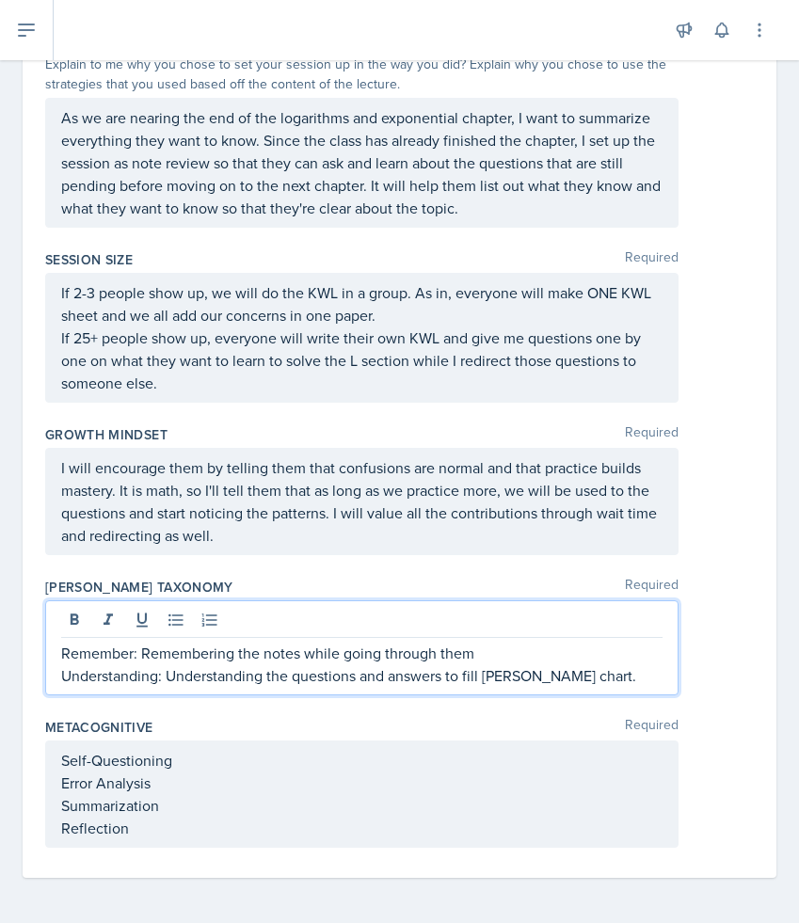
click at [503, 680] on p "Understanding: Understanding the questions and answers to fill [PERSON_NAME] ch…" at bounding box center [361, 675] width 601 height 23
click at [527, 677] on p "Understanding: Understanding the questions and answers to fill out theKWL chart." at bounding box center [361, 675] width 601 height 23
click at [618, 678] on p "Understanding: Understanding the questions and answers to fill out the KWL char…" at bounding box center [361, 675] width 601 height 23
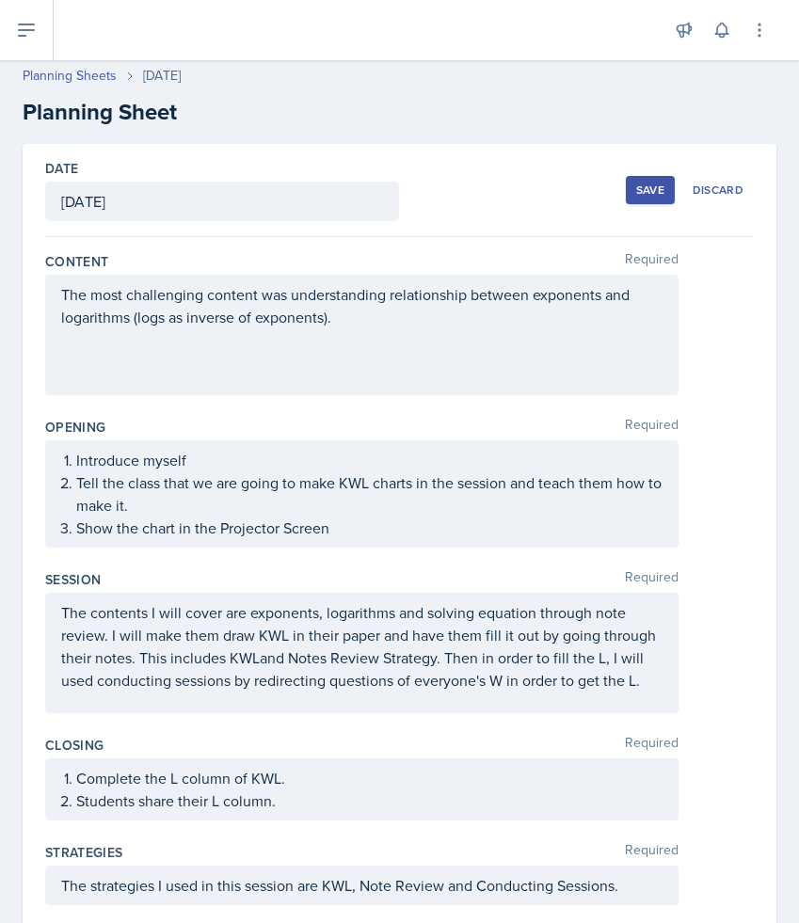
scroll to position [0, 0]
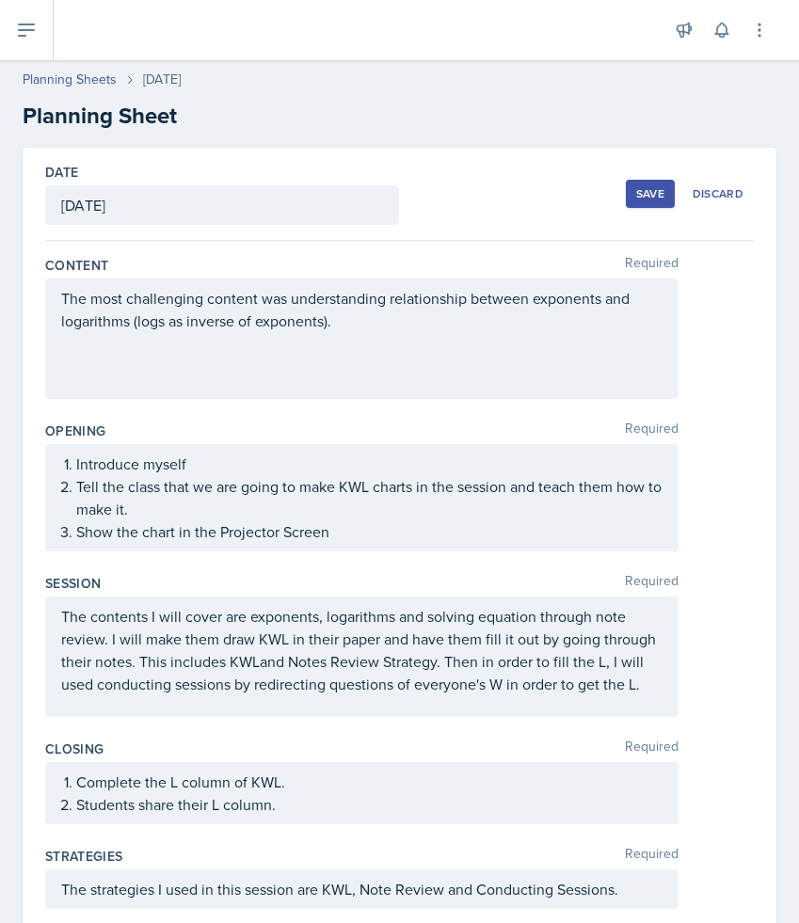
click at [663, 199] on div "Save" at bounding box center [650, 193] width 28 height 15
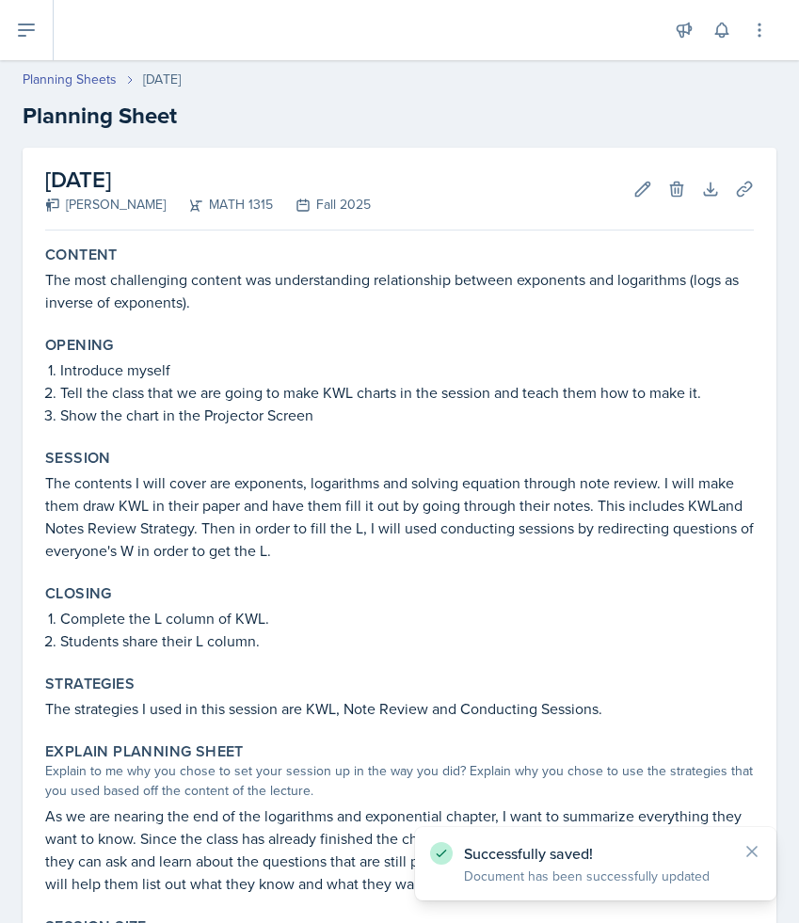
scroll to position [621, 0]
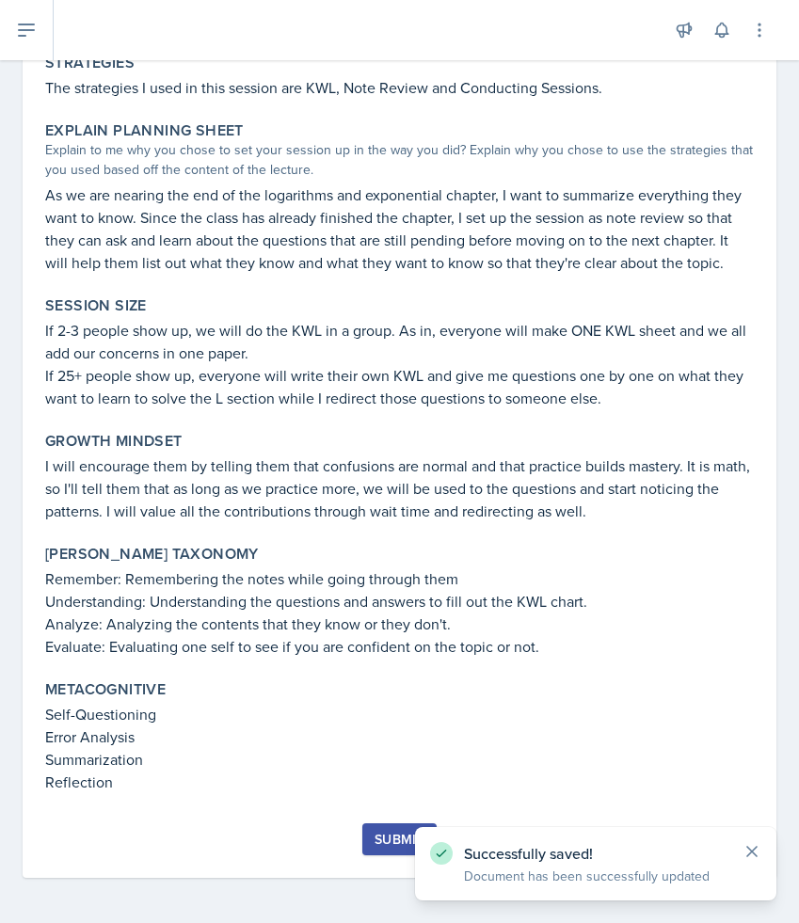
click at [756, 851] on icon at bounding box center [751, 851] width 19 height 19
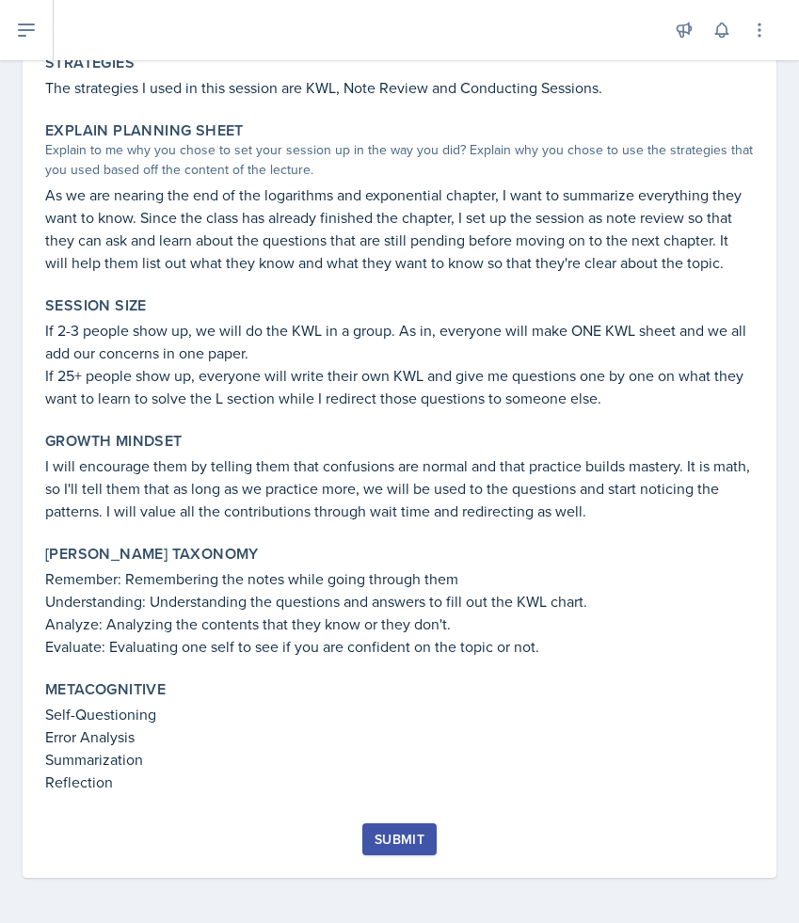
click at [410, 832] on div "Submit" at bounding box center [399, 839] width 50 height 15
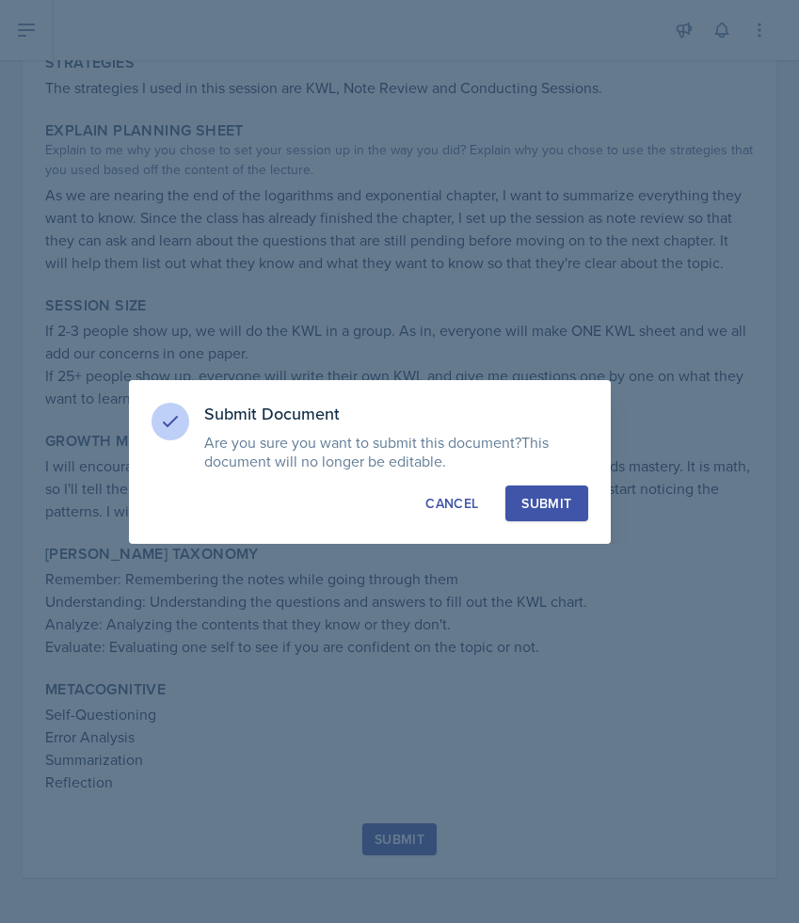
click at [562, 501] on div "Submit" at bounding box center [546, 503] width 50 height 19
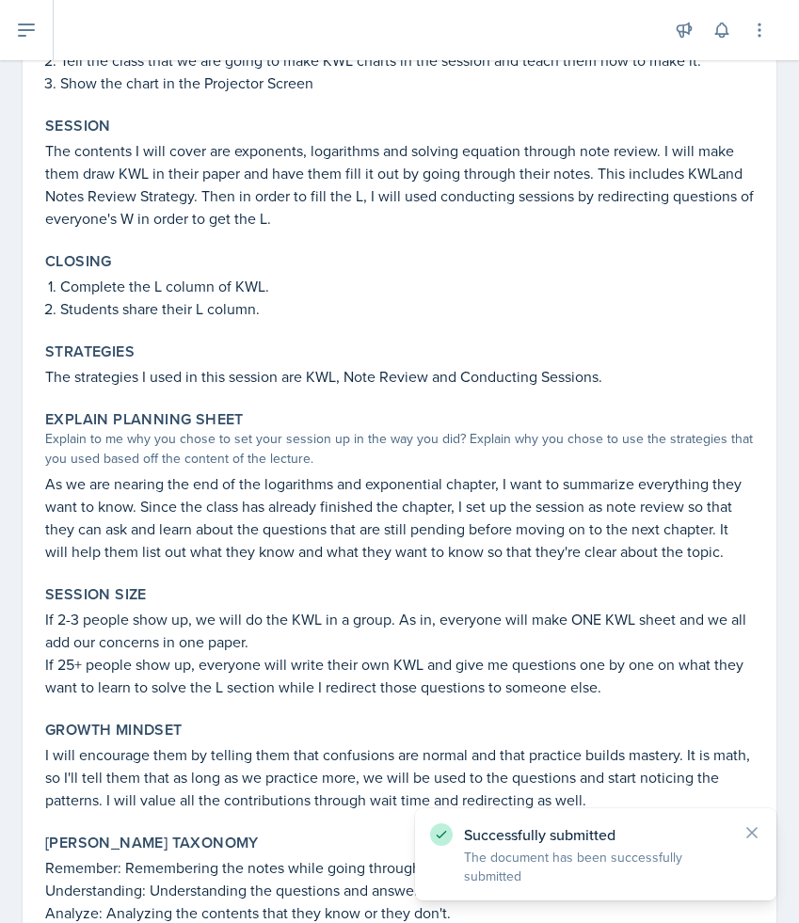
scroll to position [0, 0]
